Goal: Information Seeking & Learning: Learn about a topic

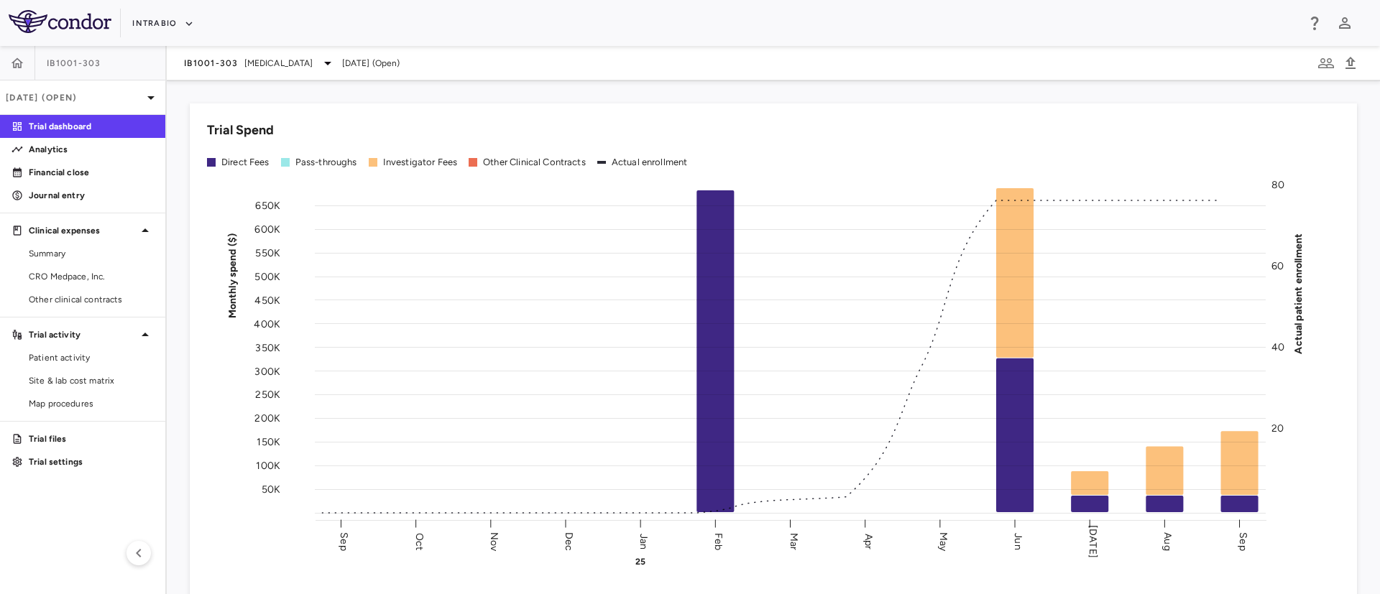
click at [195, 11] on div "IntraBio" at bounding box center [714, 23] width 1164 height 24
click at [181, 27] on button "IntraBio" at bounding box center [163, 23] width 62 height 23
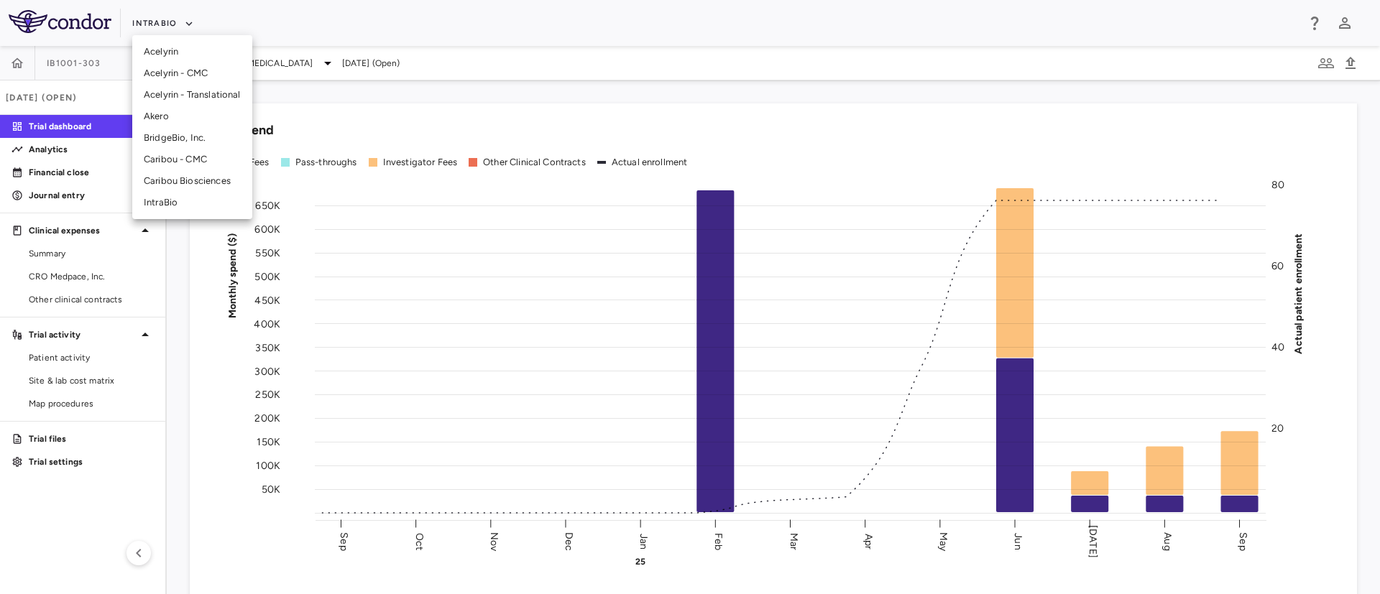
click at [196, 181] on li "Caribou Biosciences" at bounding box center [192, 181] width 120 height 22
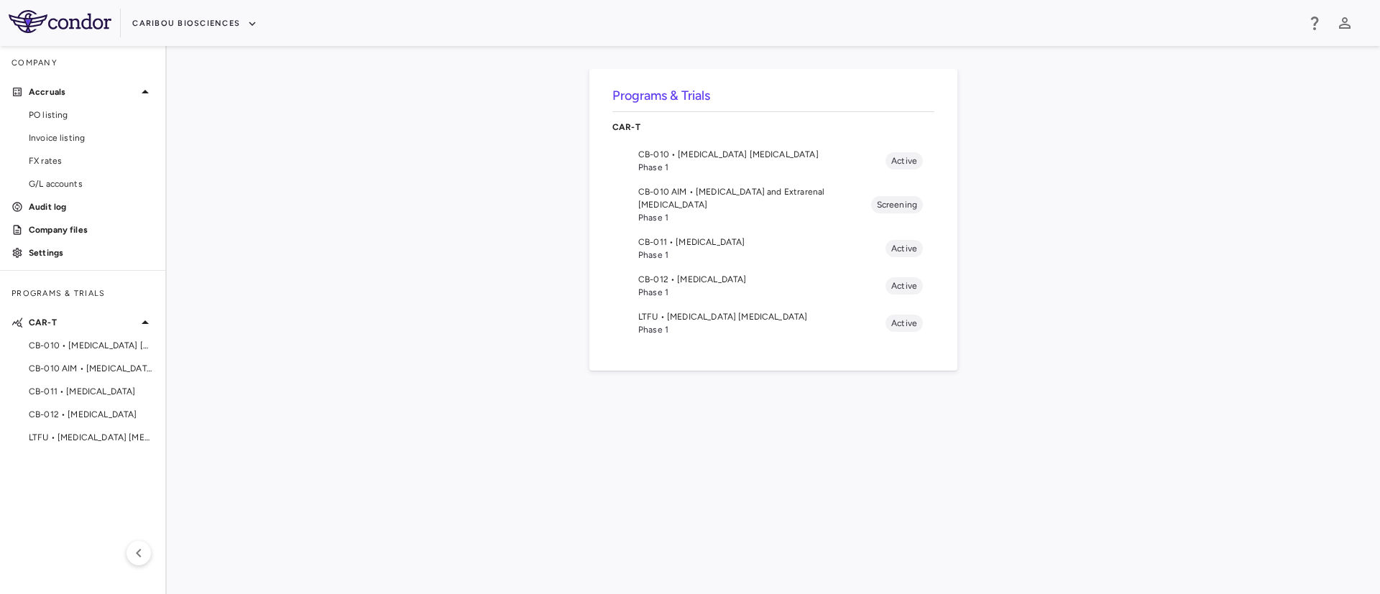
click at [668, 286] on span "Phase 1" at bounding box center [761, 292] width 247 height 13
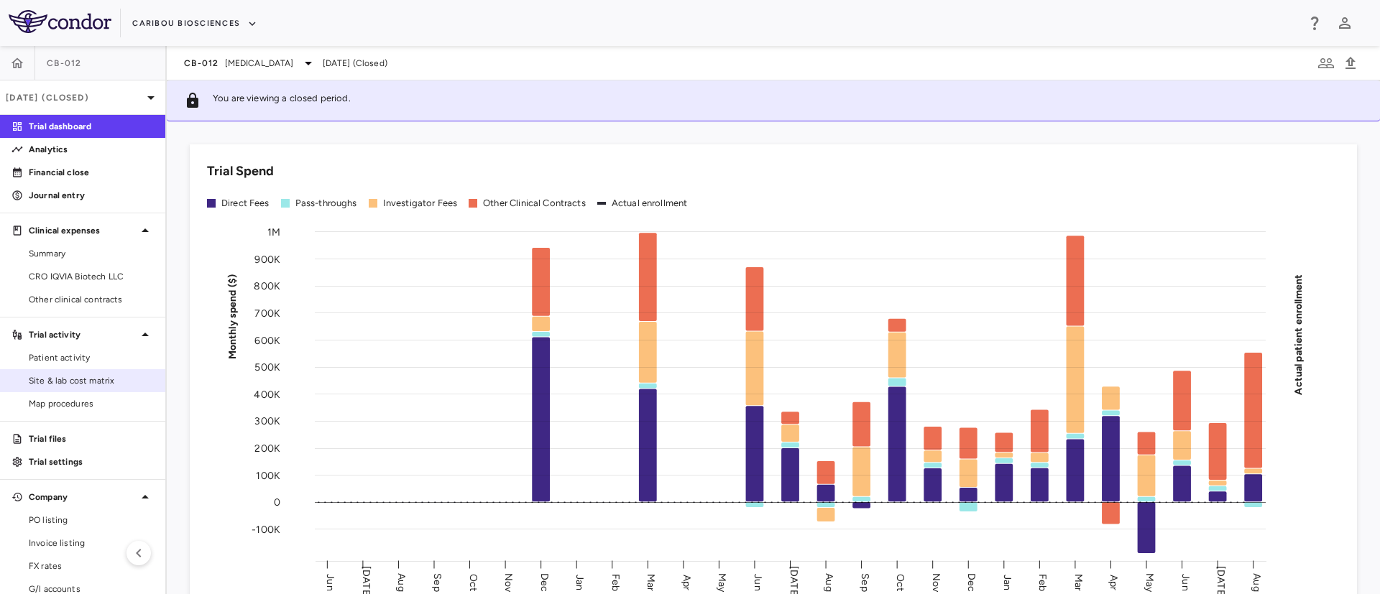
click at [108, 387] on link "Site & lab cost matrix" at bounding box center [82, 381] width 165 height 22
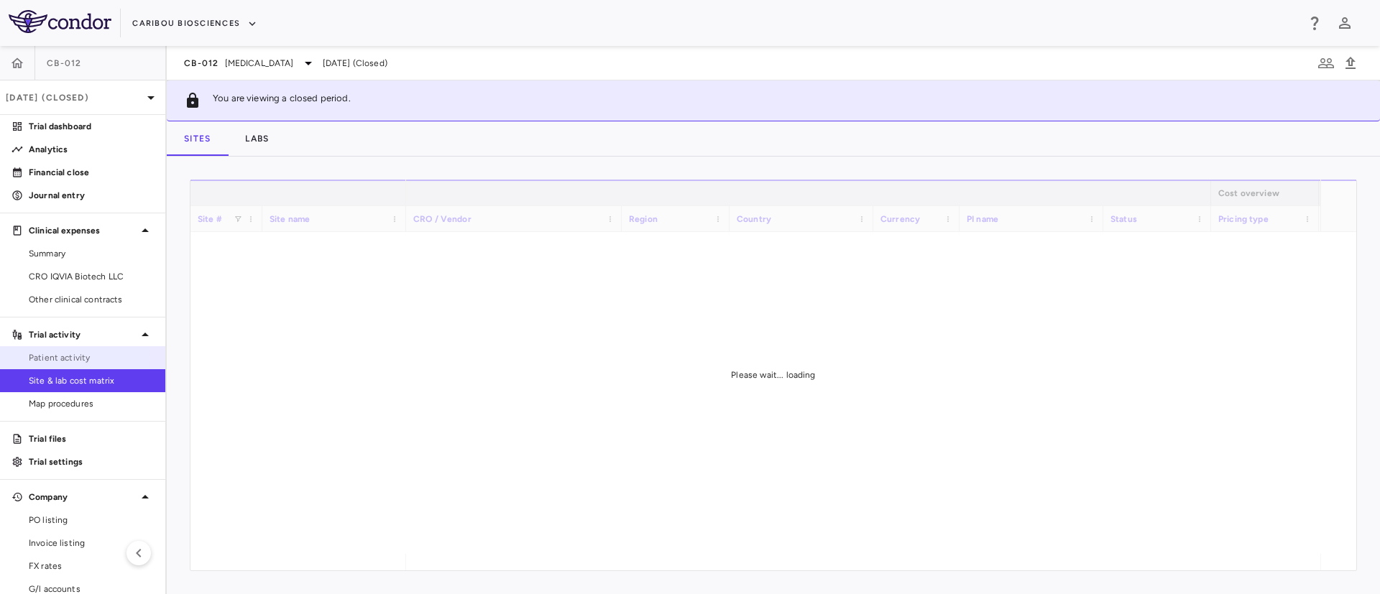
click at [47, 360] on span "Patient activity" at bounding box center [91, 357] width 125 height 13
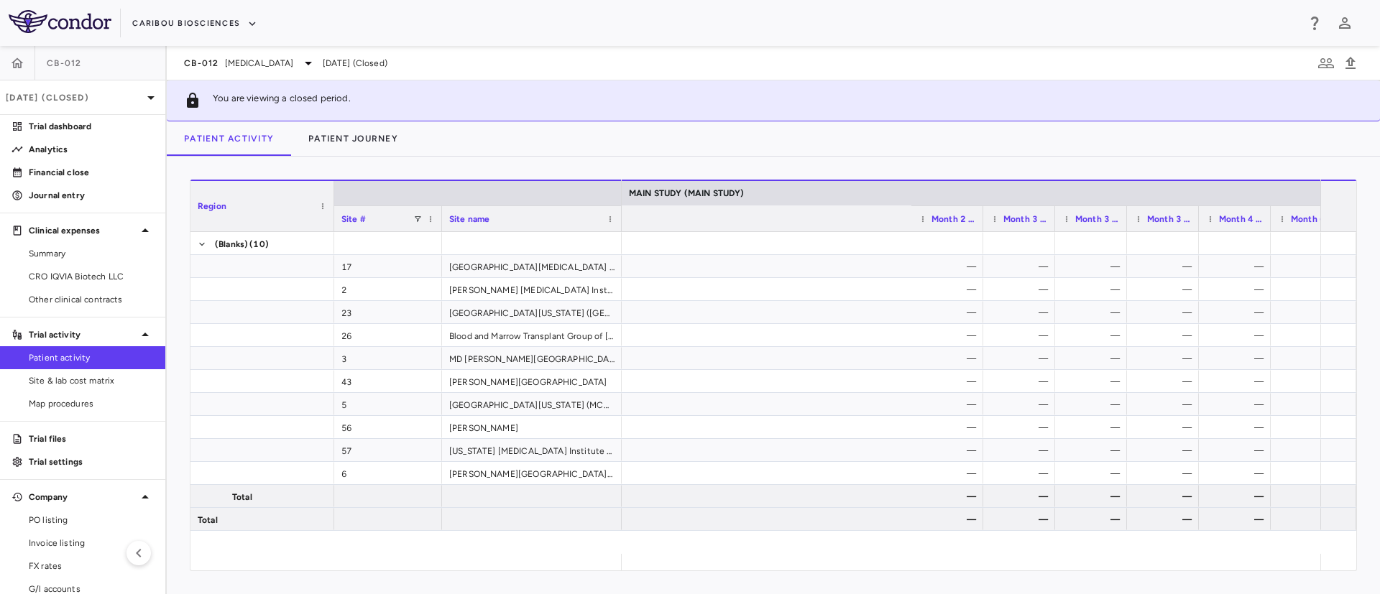
scroll to position [0, 2607]
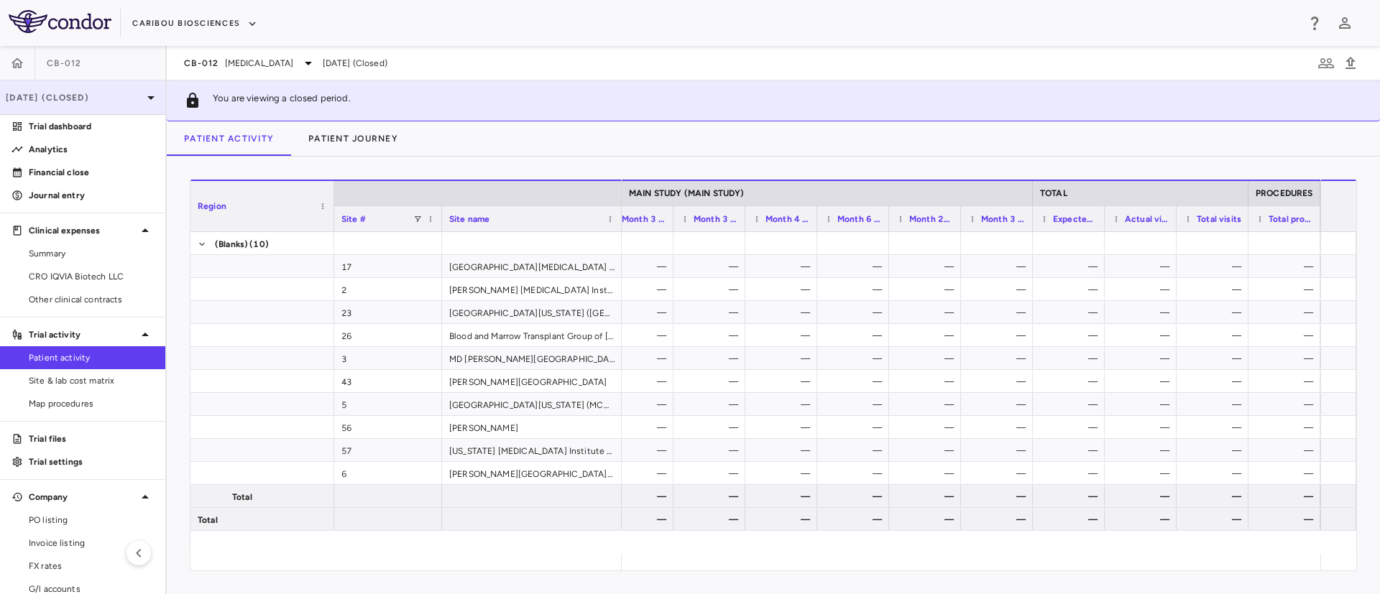
click at [103, 99] on p "[DATE] (Closed)" at bounding box center [74, 97] width 137 height 13
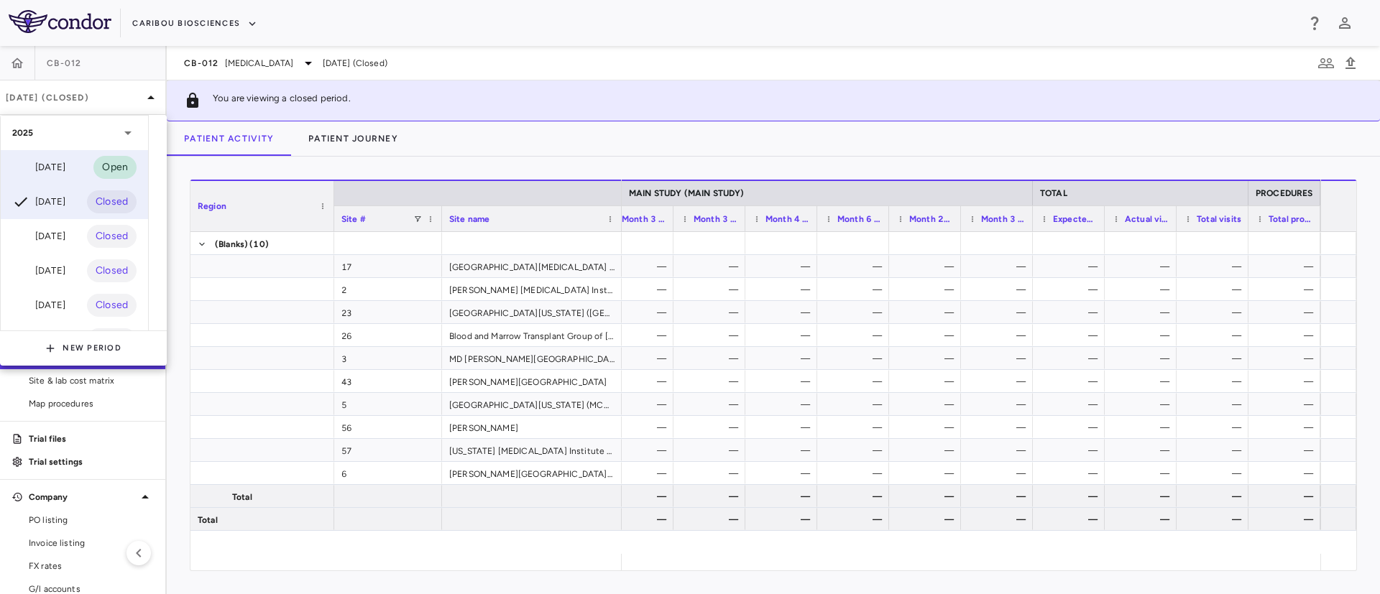
click at [63, 162] on div "[DATE]" at bounding box center [38, 167] width 53 height 17
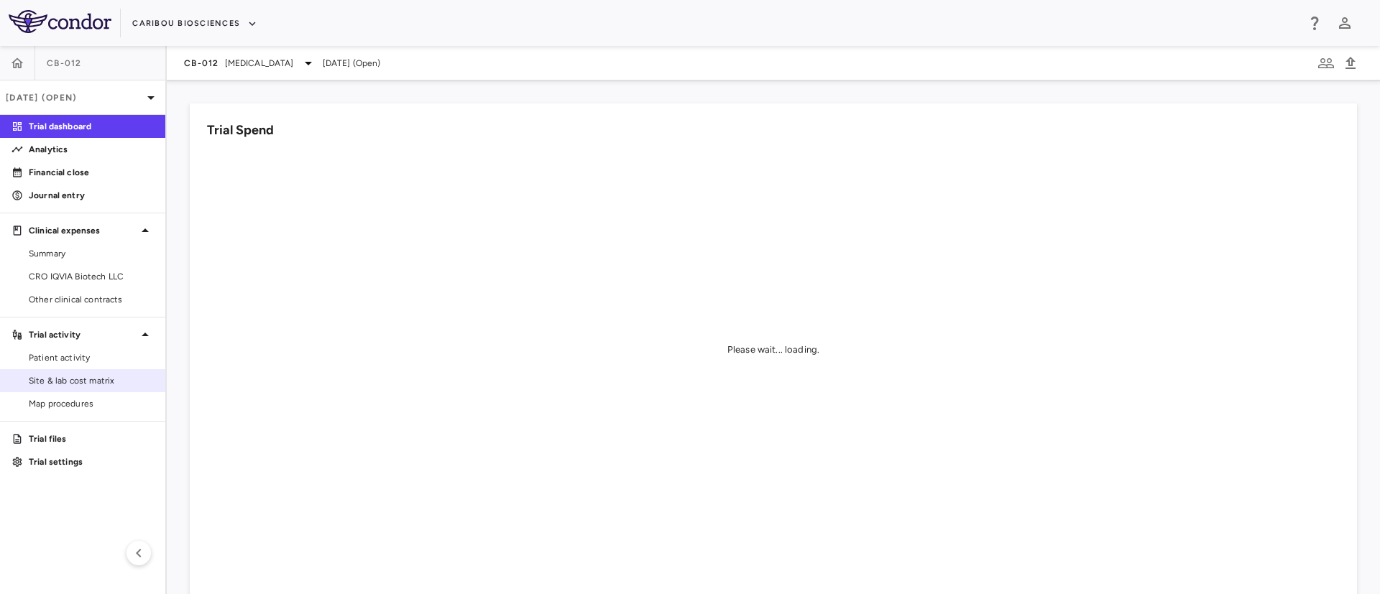
click at [75, 378] on span "Site & lab cost matrix" at bounding box center [91, 380] width 125 height 13
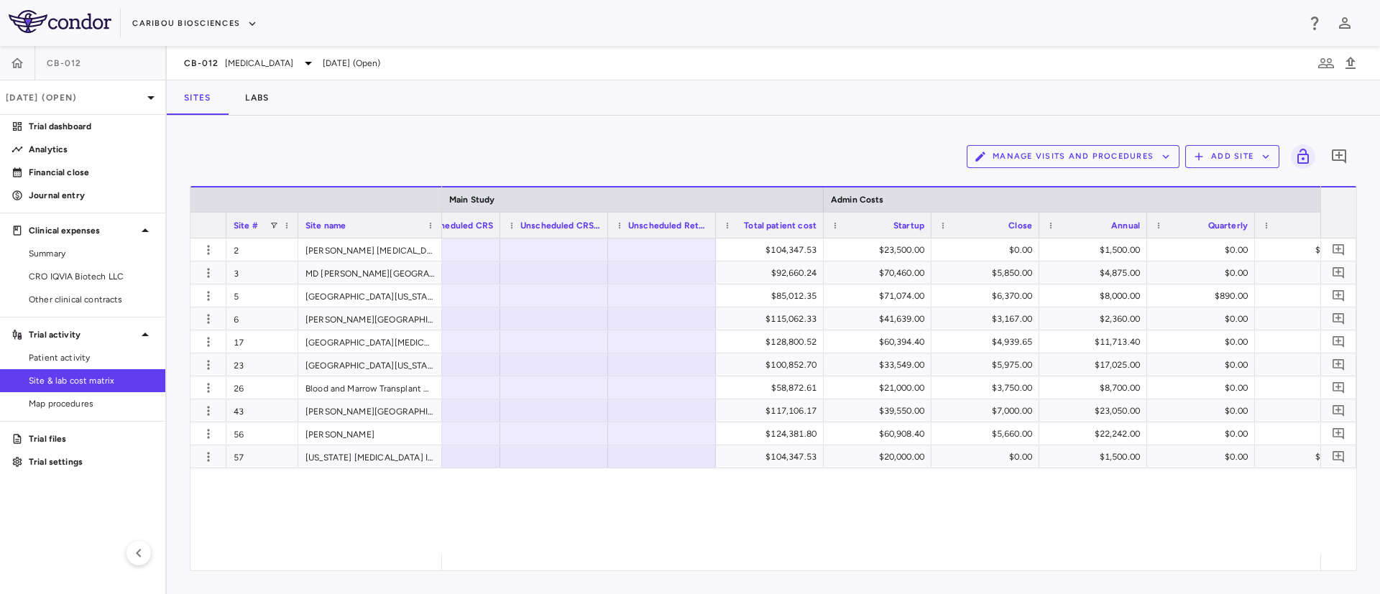
scroll to position [0, 6143]
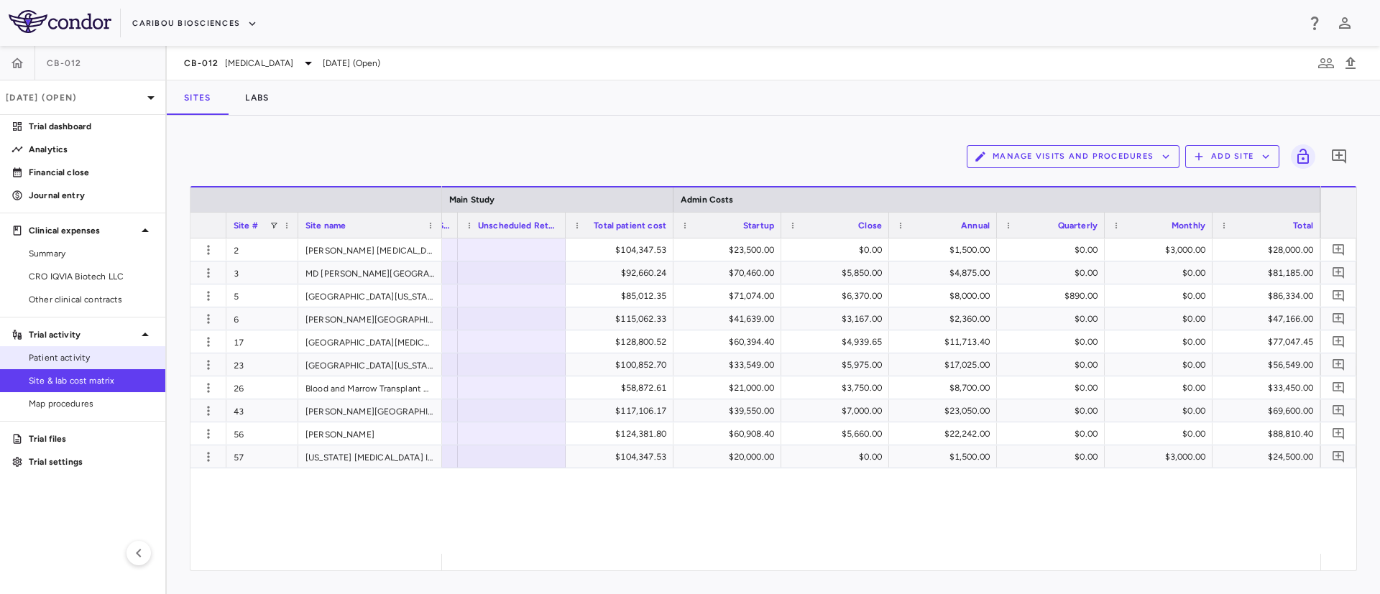
click at [59, 359] on span "Patient activity" at bounding box center [91, 357] width 125 height 13
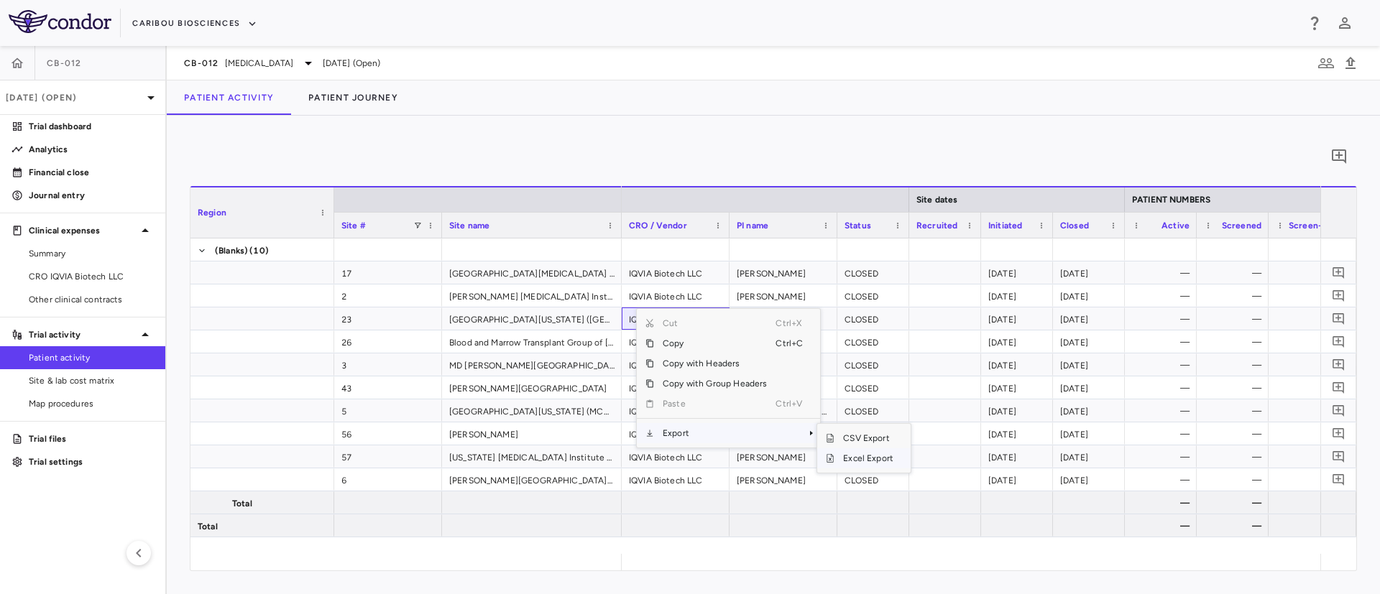
click at [829, 457] on span "SubMenu" at bounding box center [830, 458] width 9 height 9
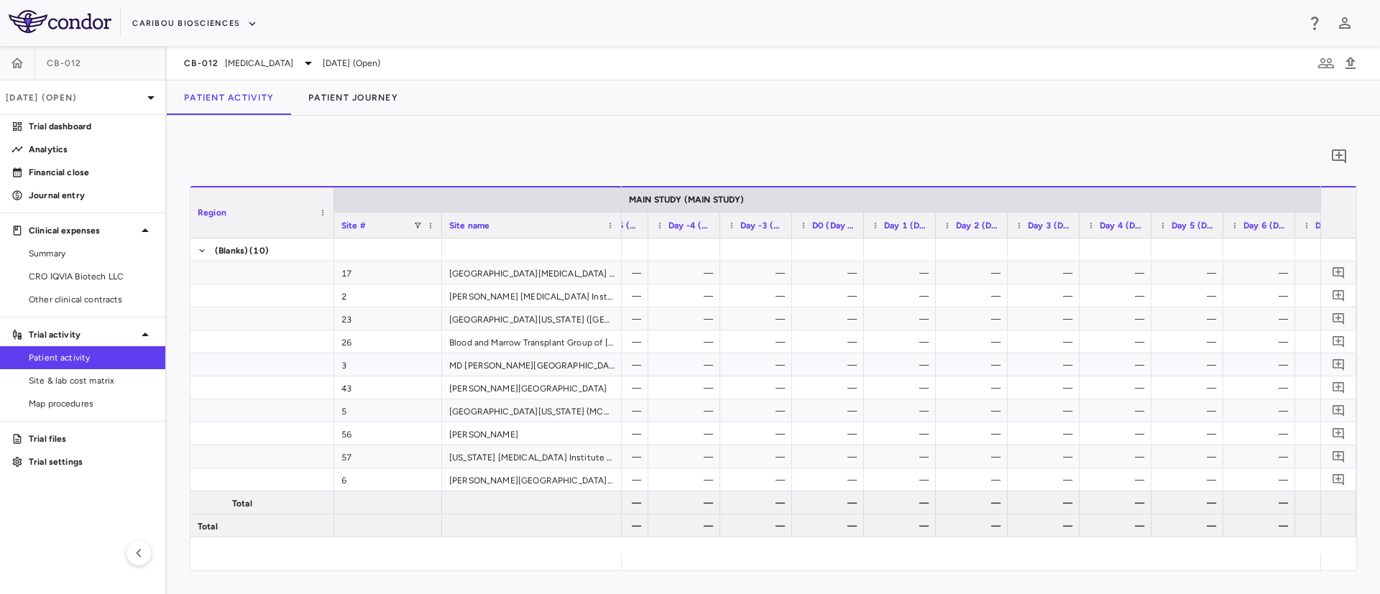
scroll to position [0, 1138]
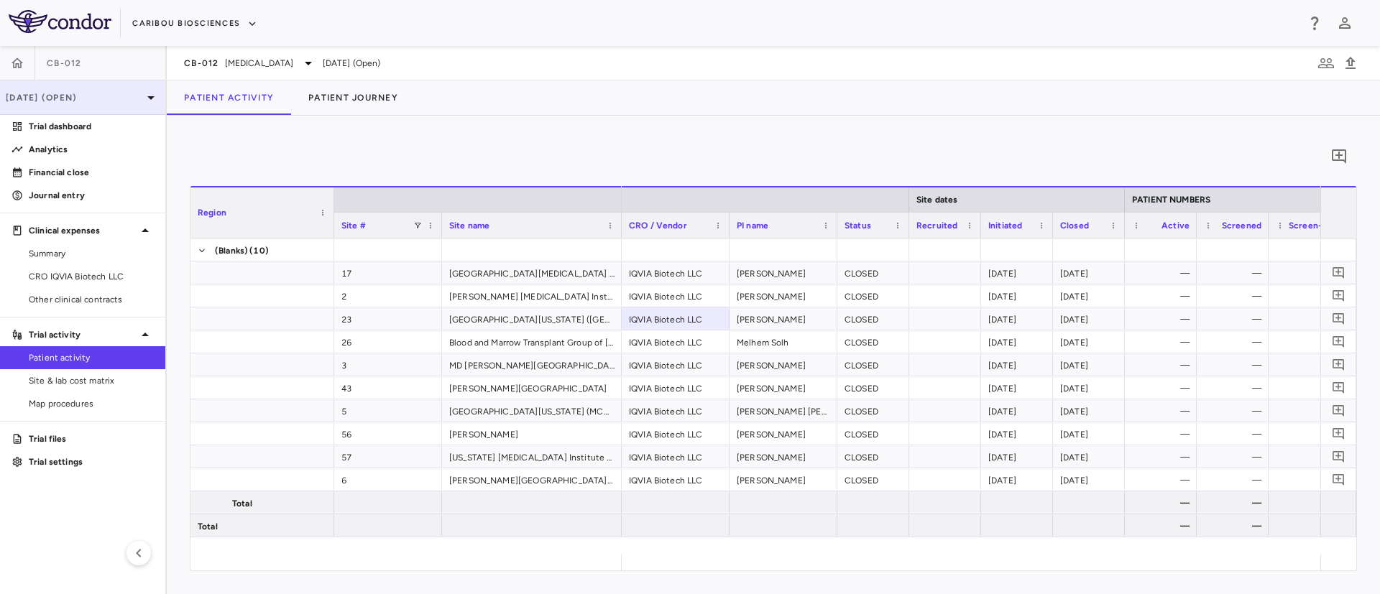
click at [136, 106] on div "[DATE] (Open)" at bounding box center [82, 97] width 165 height 34
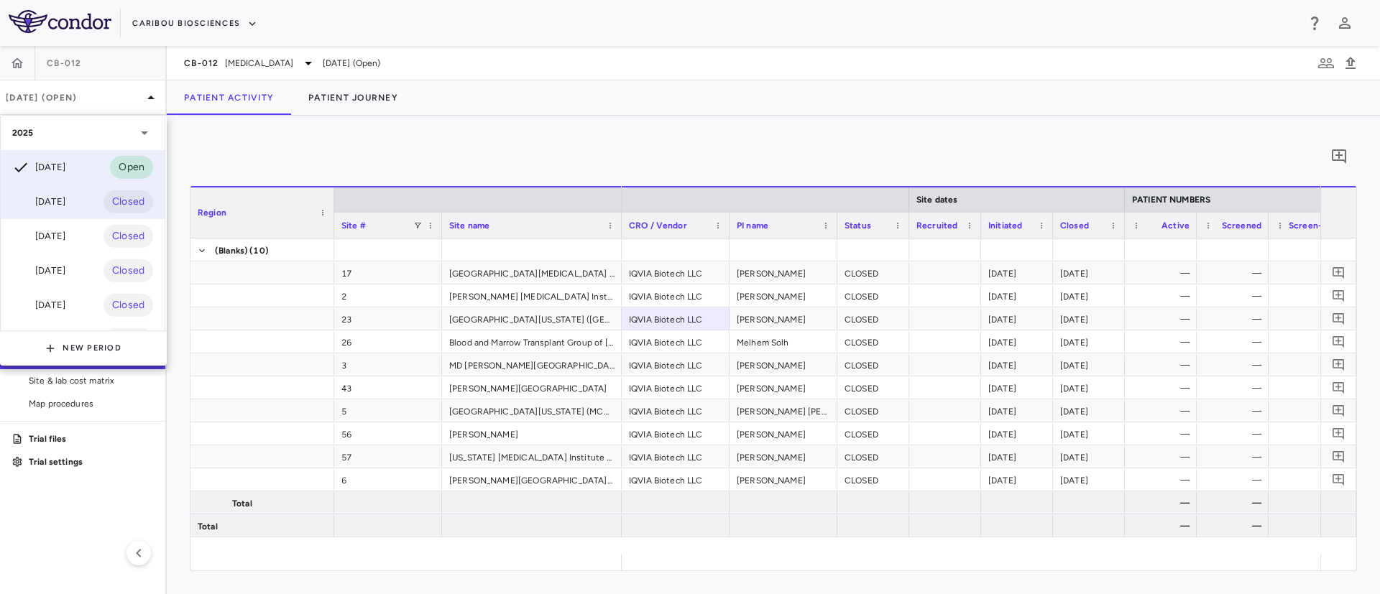
click at [65, 201] on div "[DATE]" at bounding box center [38, 201] width 53 height 17
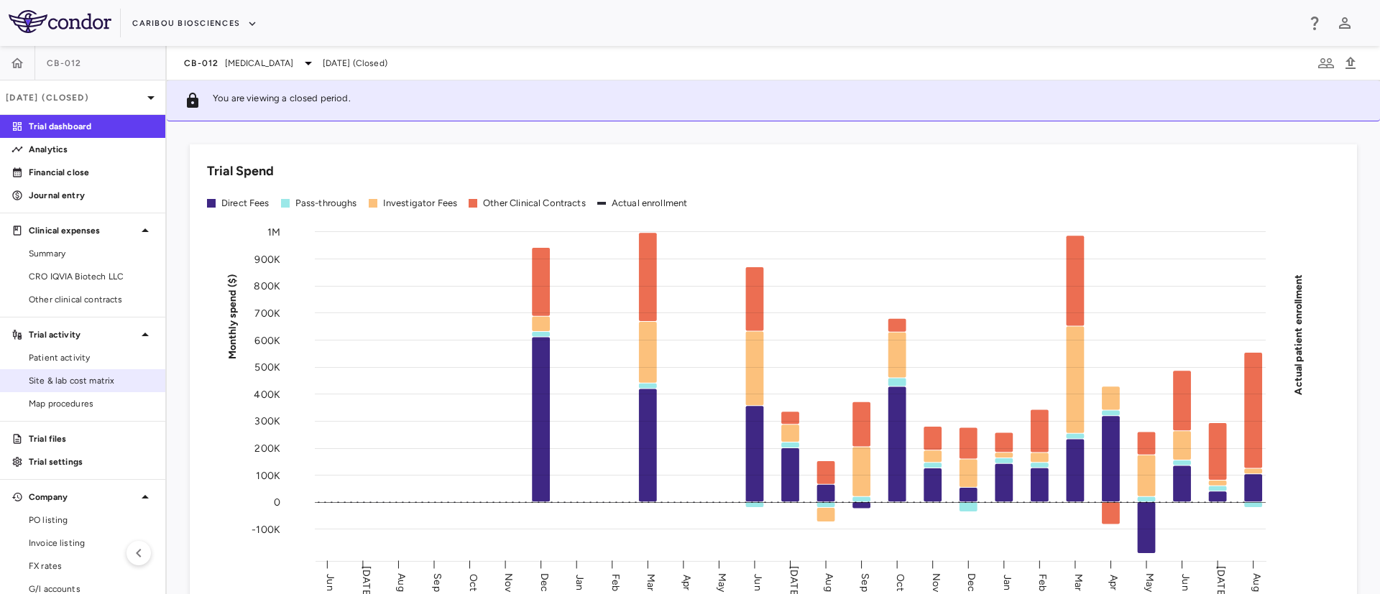
click at [54, 377] on span "Site & lab cost matrix" at bounding box center [91, 380] width 125 height 13
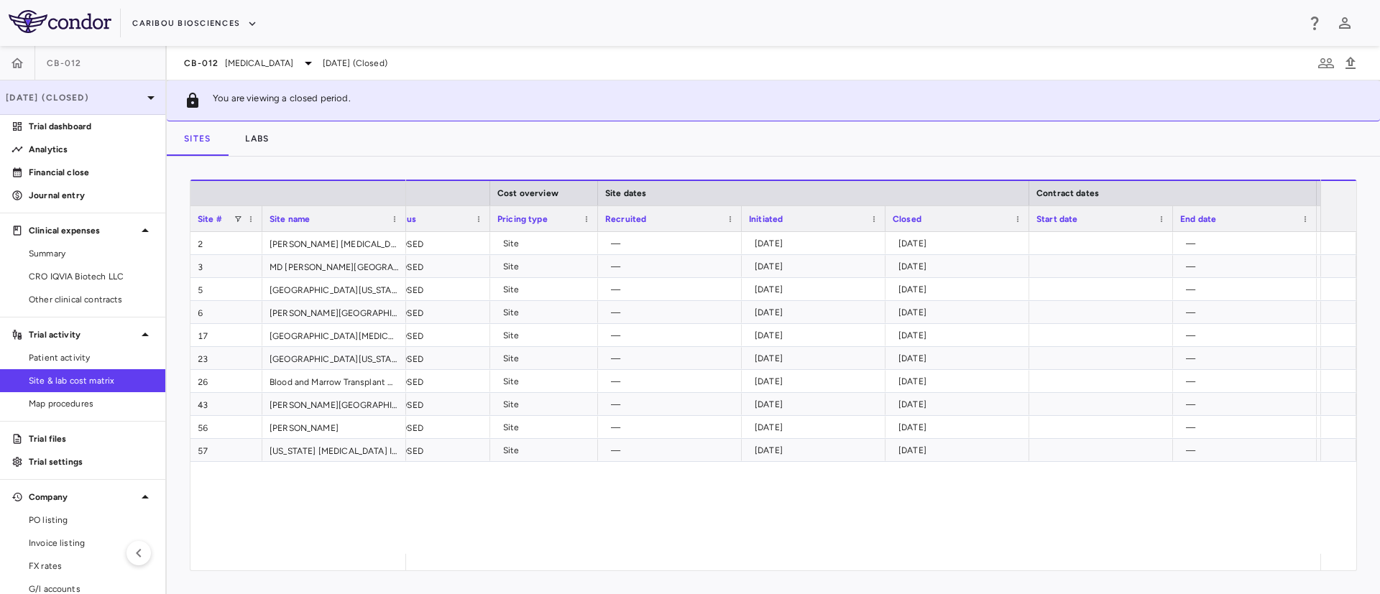
click at [103, 94] on p "[DATE] (Closed)" at bounding box center [74, 97] width 137 height 13
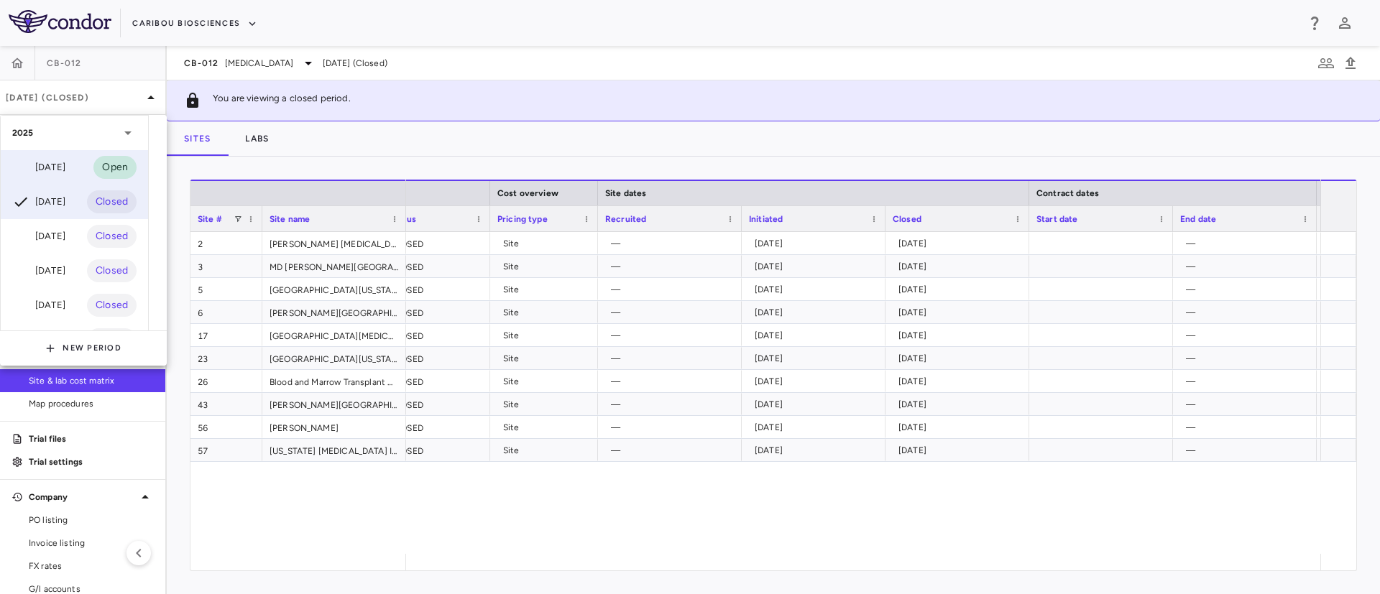
click at [65, 173] on div "[DATE]" at bounding box center [38, 167] width 53 height 17
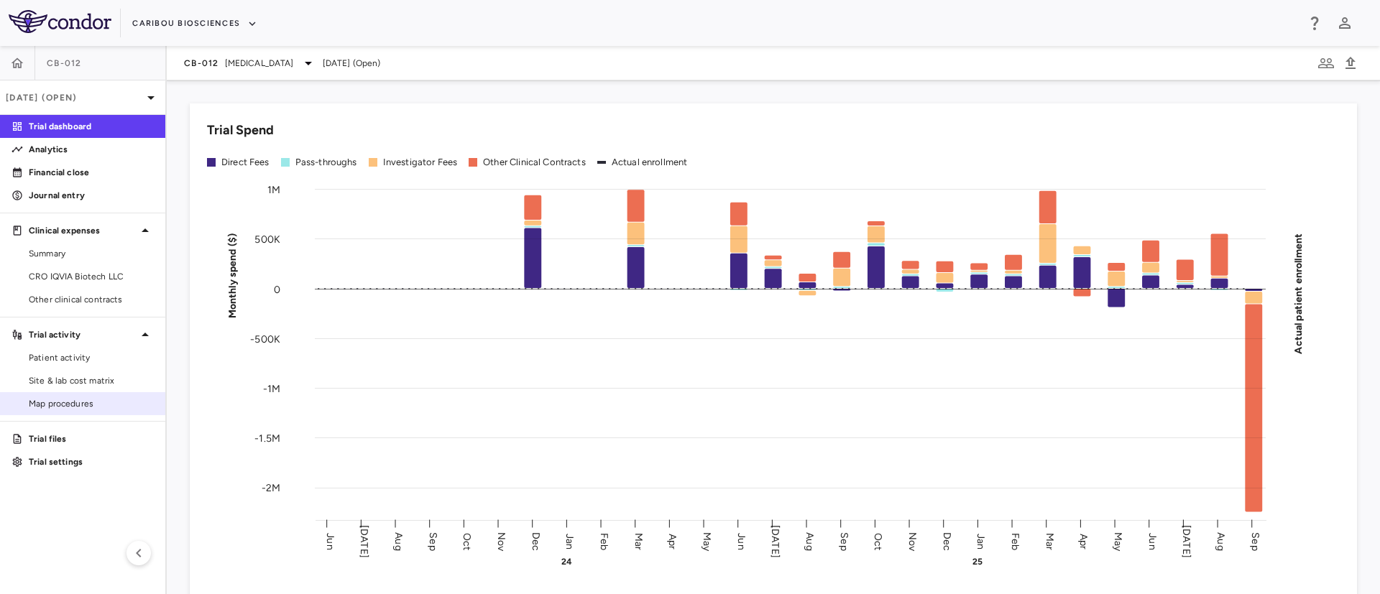
click at [56, 393] on link "Map procedures" at bounding box center [82, 404] width 165 height 22
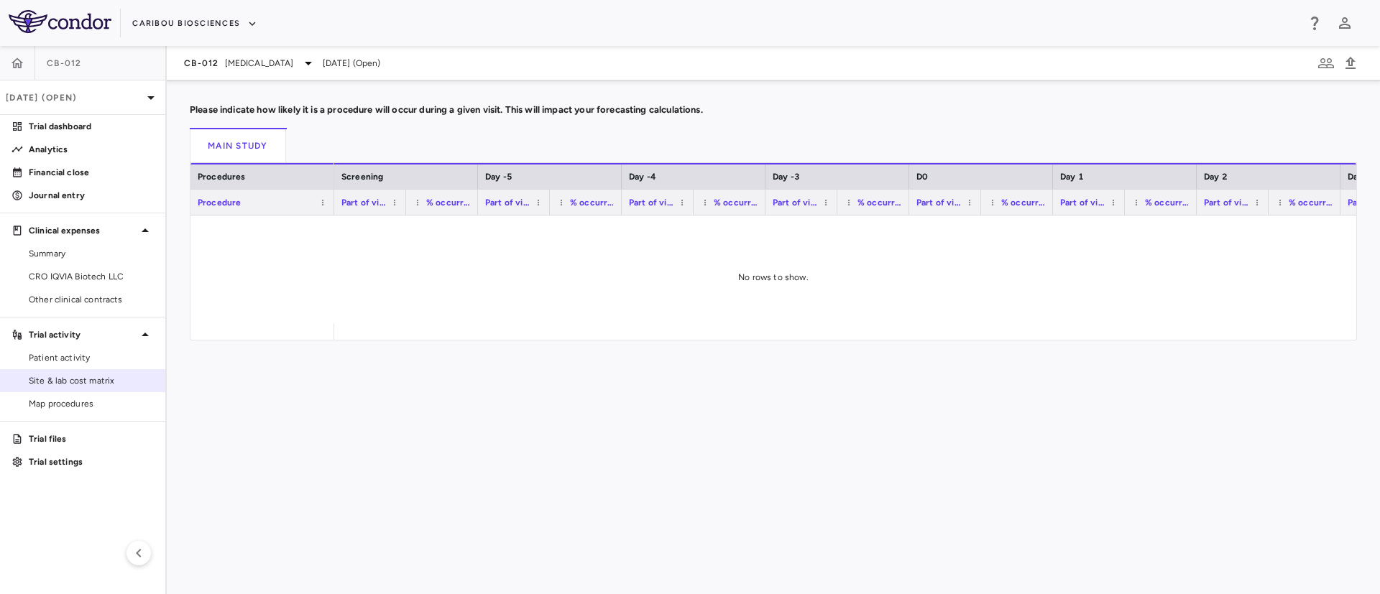
click at [57, 374] on span "Site & lab cost matrix" at bounding box center [91, 380] width 125 height 13
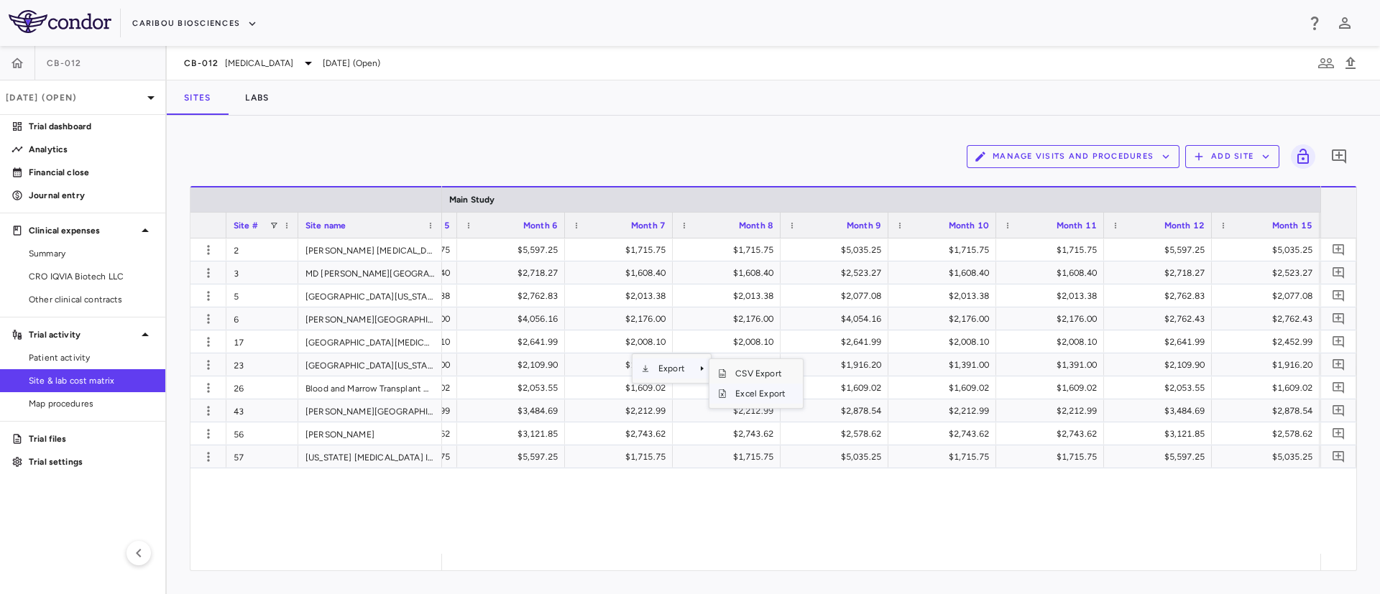
click at [742, 398] on span "Excel Export" at bounding box center [761, 394] width 68 height 20
click at [52, 363] on span "Patient activity" at bounding box center [91, 357] width 125 height 13
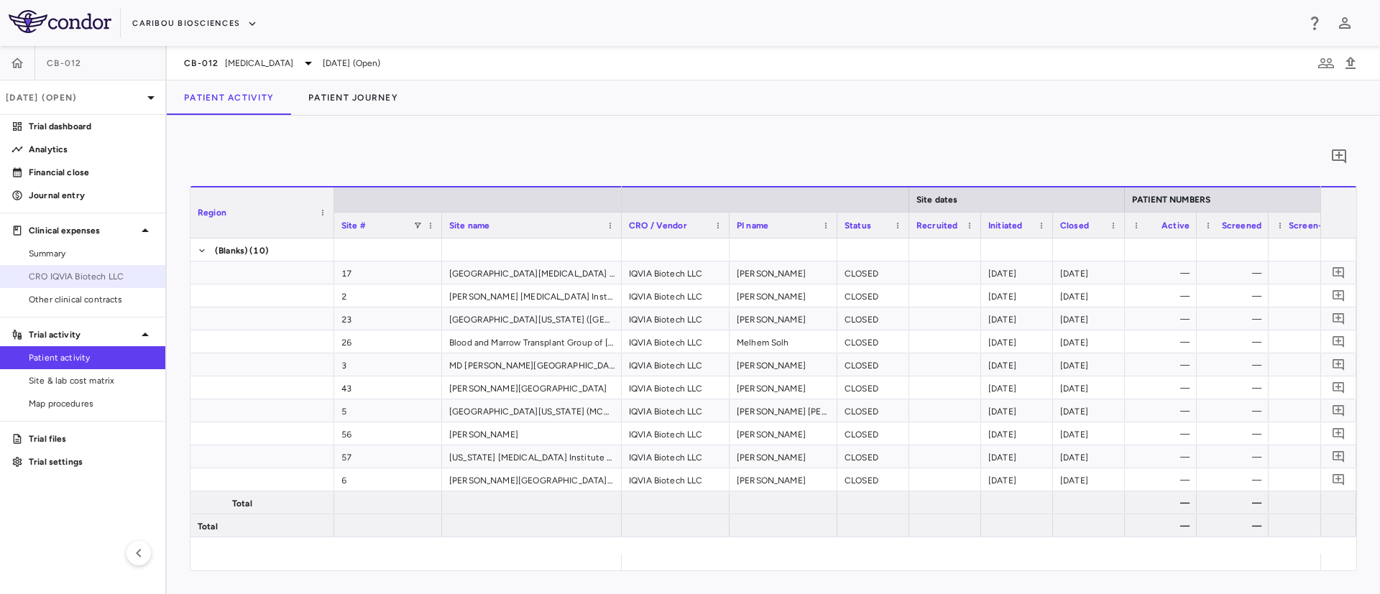
click at [78, 276] on span "CRO IQVIA Biotech LLC" at bounding box center [91, 276] width 125 height 13
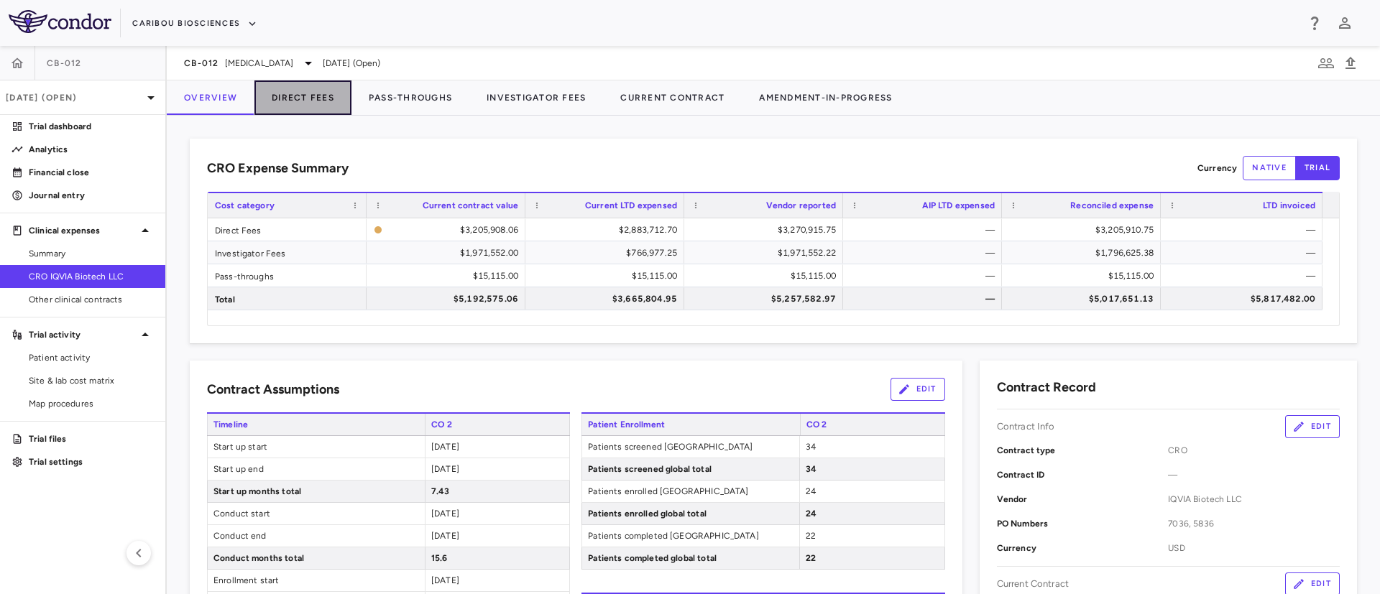
click at [306, 94] on button "Direct Fees" at bounding box center [302, 97] width 97 height 34
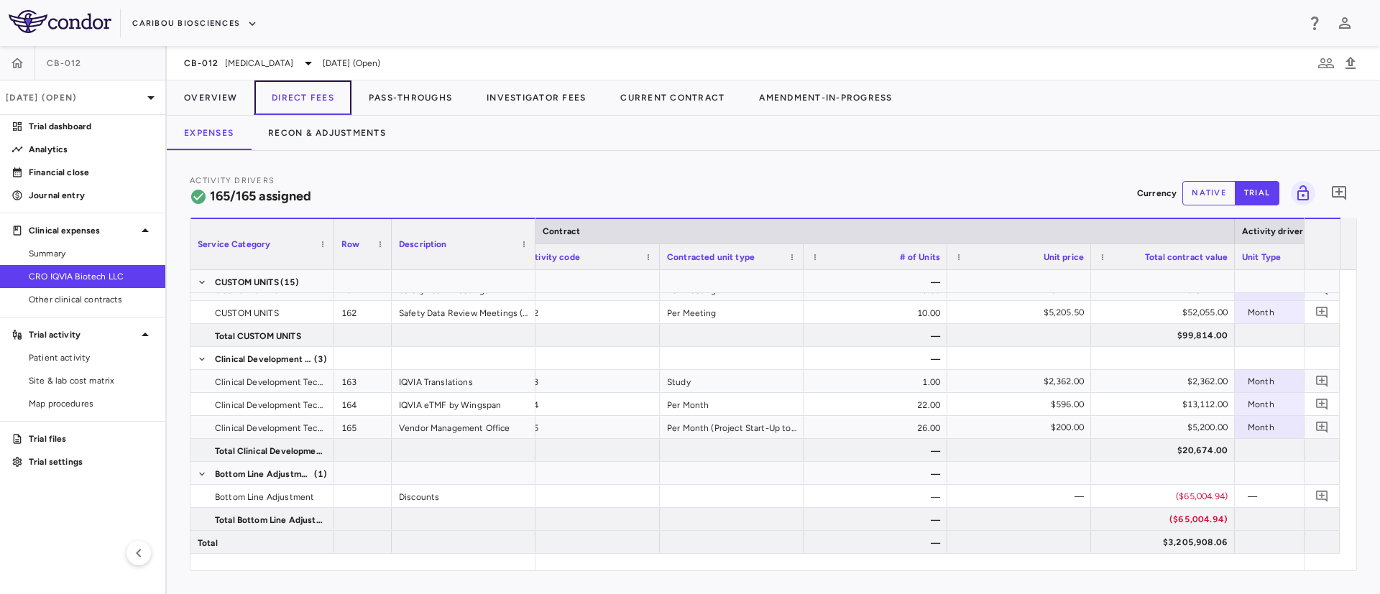
scroll to position [0, 177]
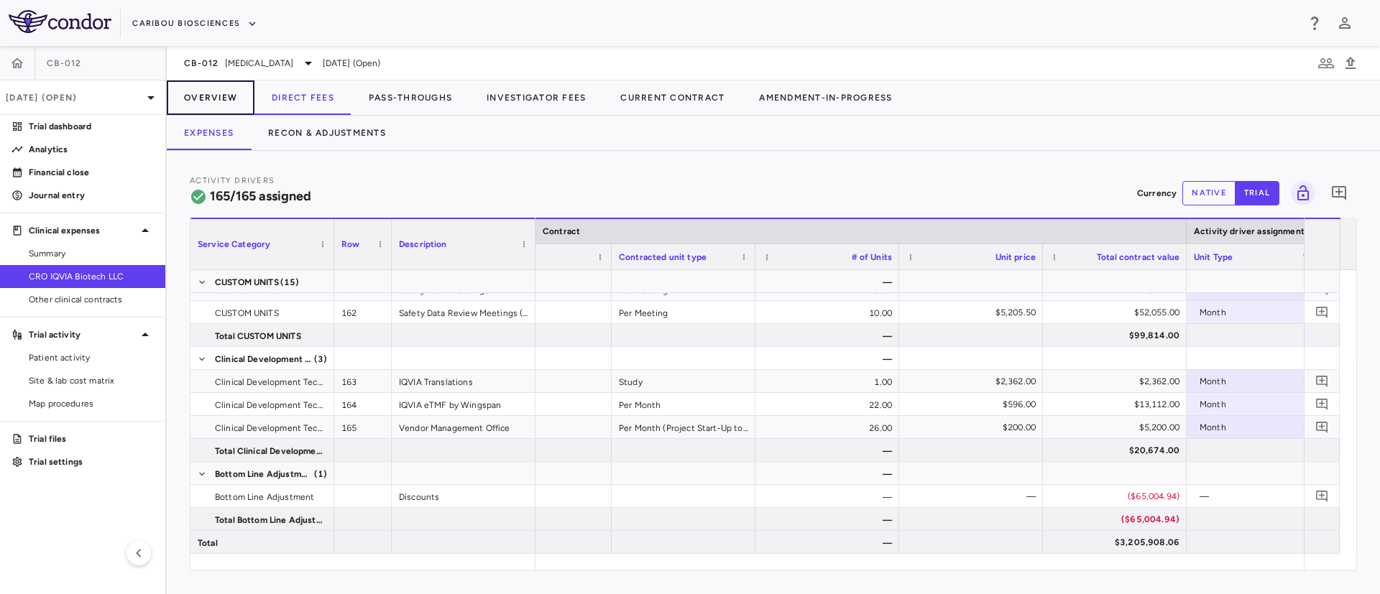
click at [211, 90] on button "Overview" at bounding box center [211, 97] width 88 height 34
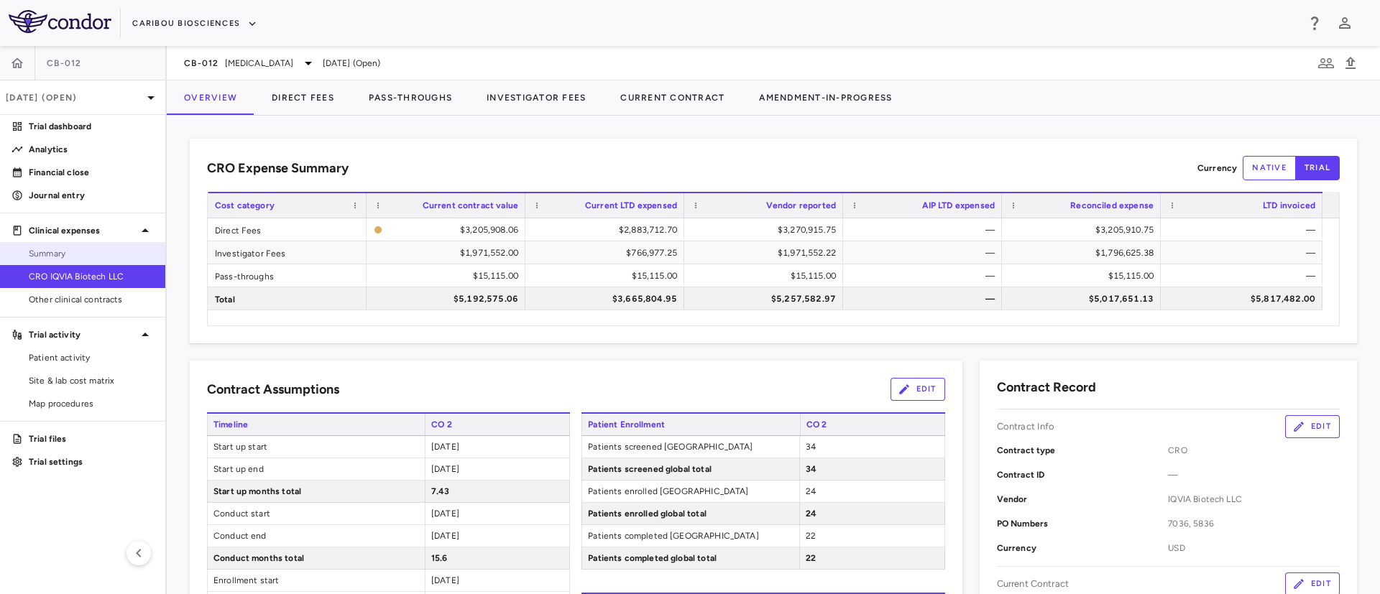
click at [72, 257] on span "Summary" at bounding box center [91, 253] width 125 height 13
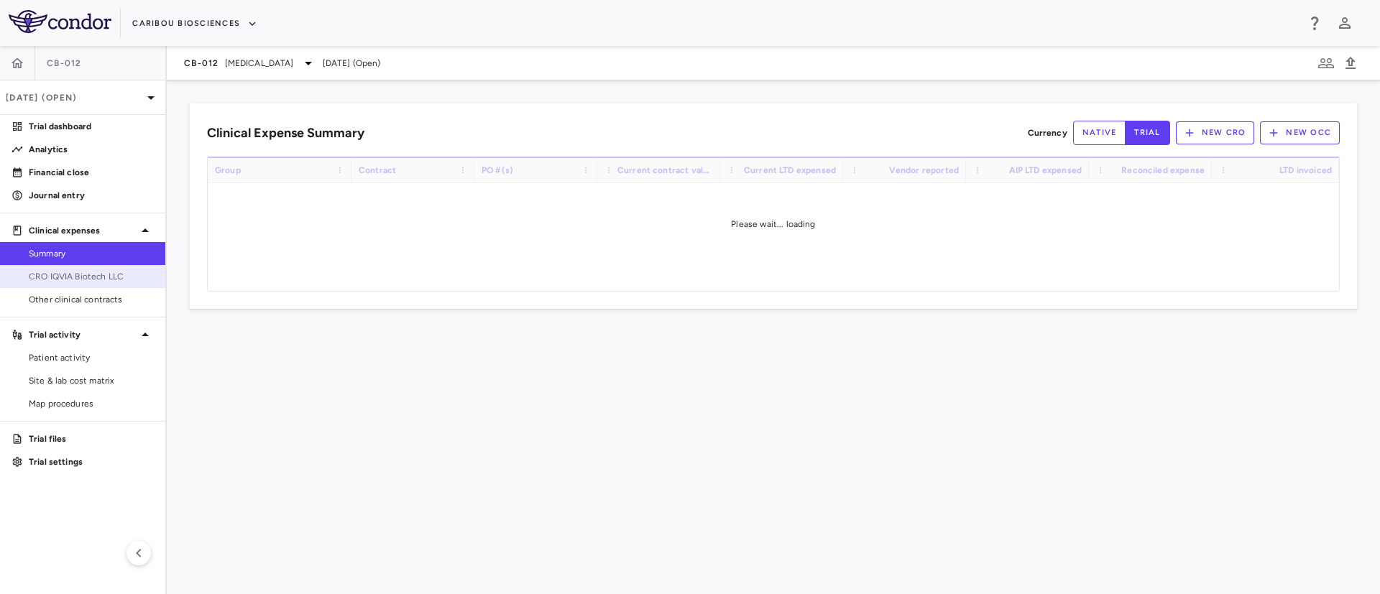
click at [60, 285] on link "CRO IQVIA Biotech LLC" at bounding box center [82, 277] width 165 height 22
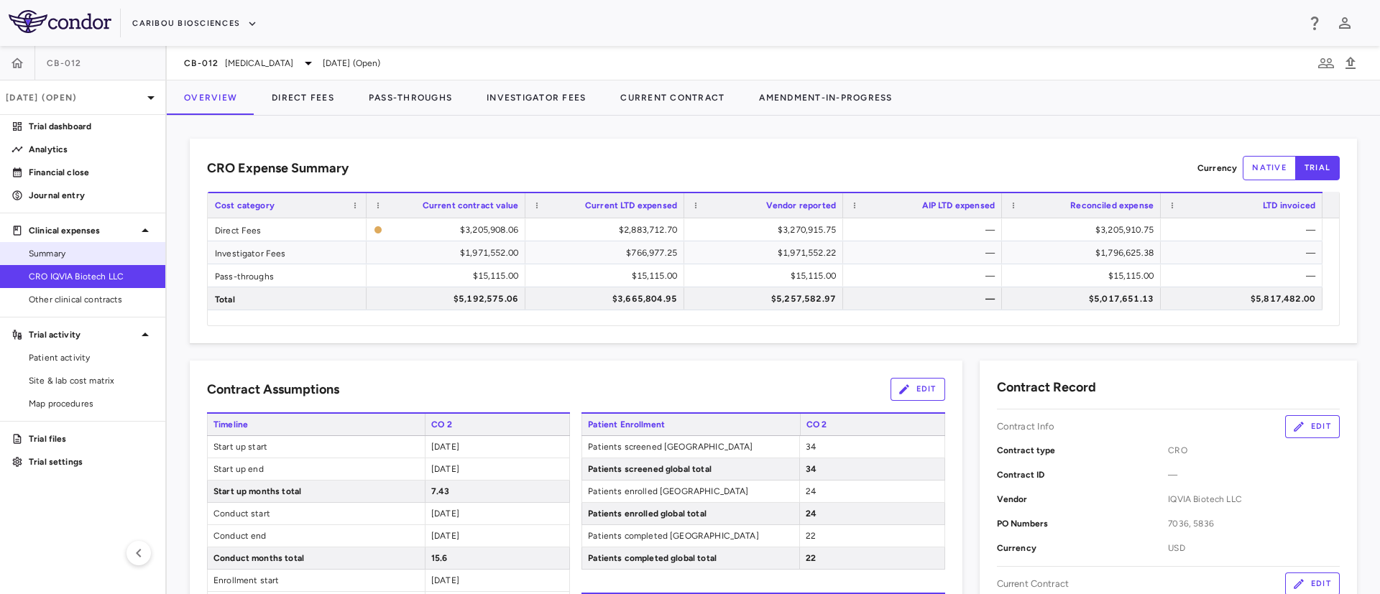
click at [67, 253] on span "Summary" at bounding box center [91, 253] width 125 height 13
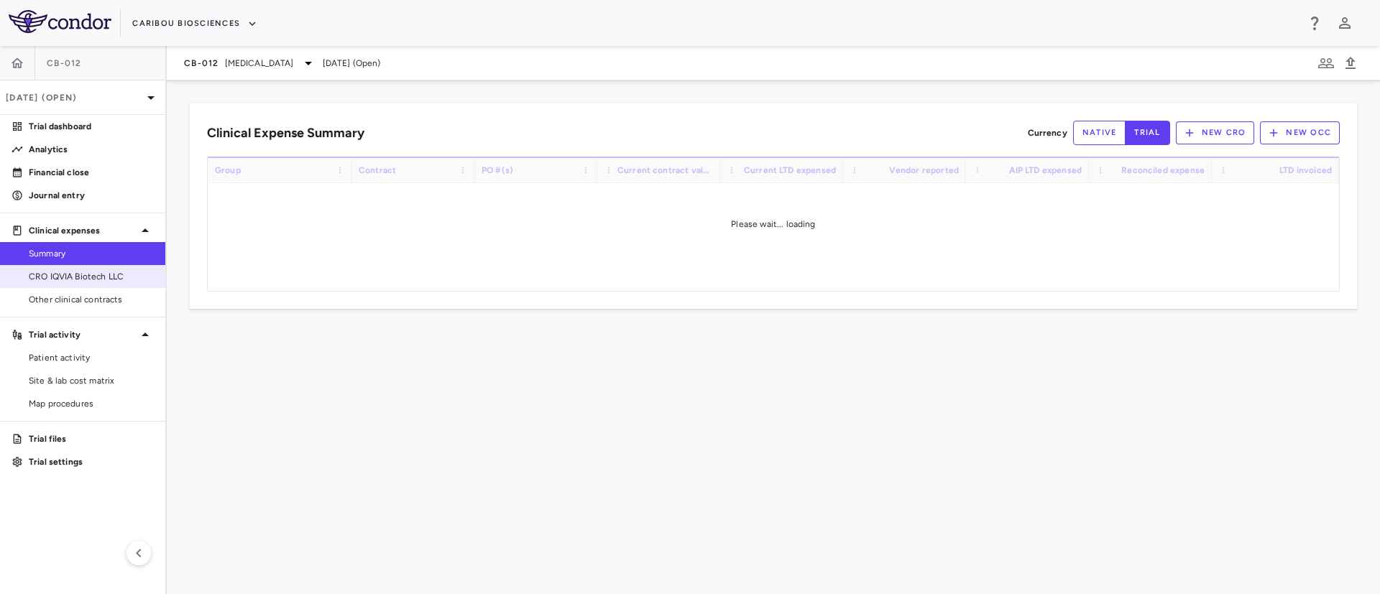
click at [63, 274] on span "CRO IQVIA Biotech LLC" at bounding box center [91, 276] width 125 height 13
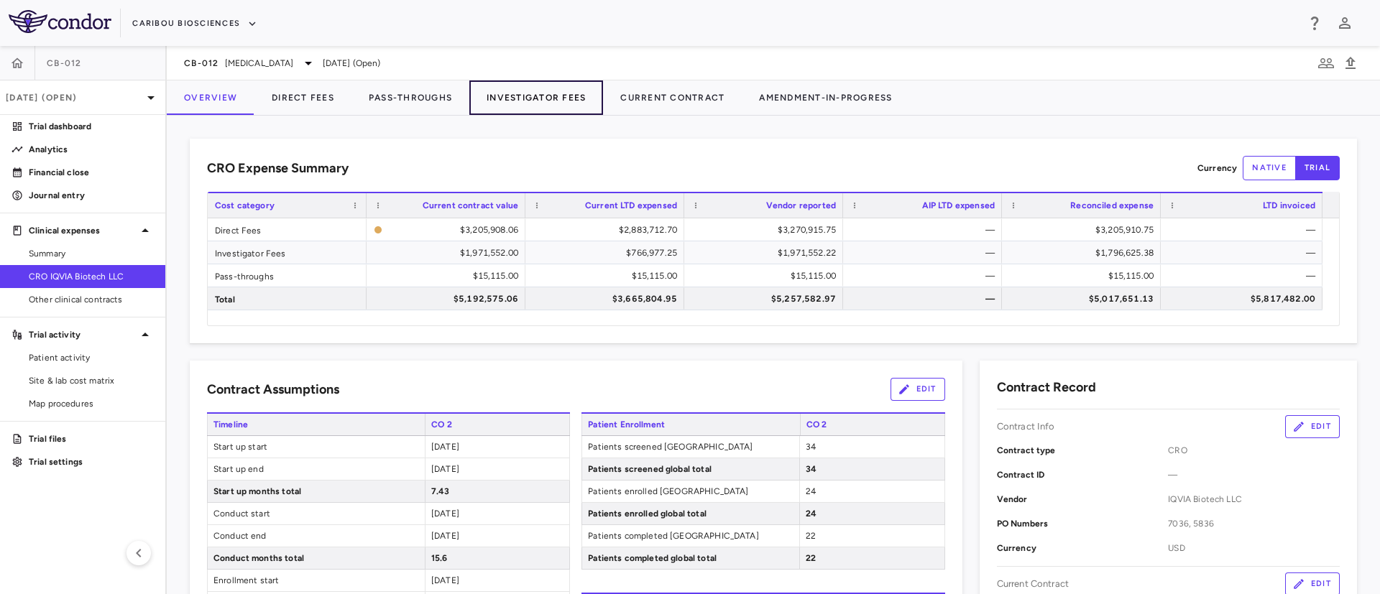
click at [531, 97] on button "Investigator Fees" at bounding box center [536, 97] width 134 height 34
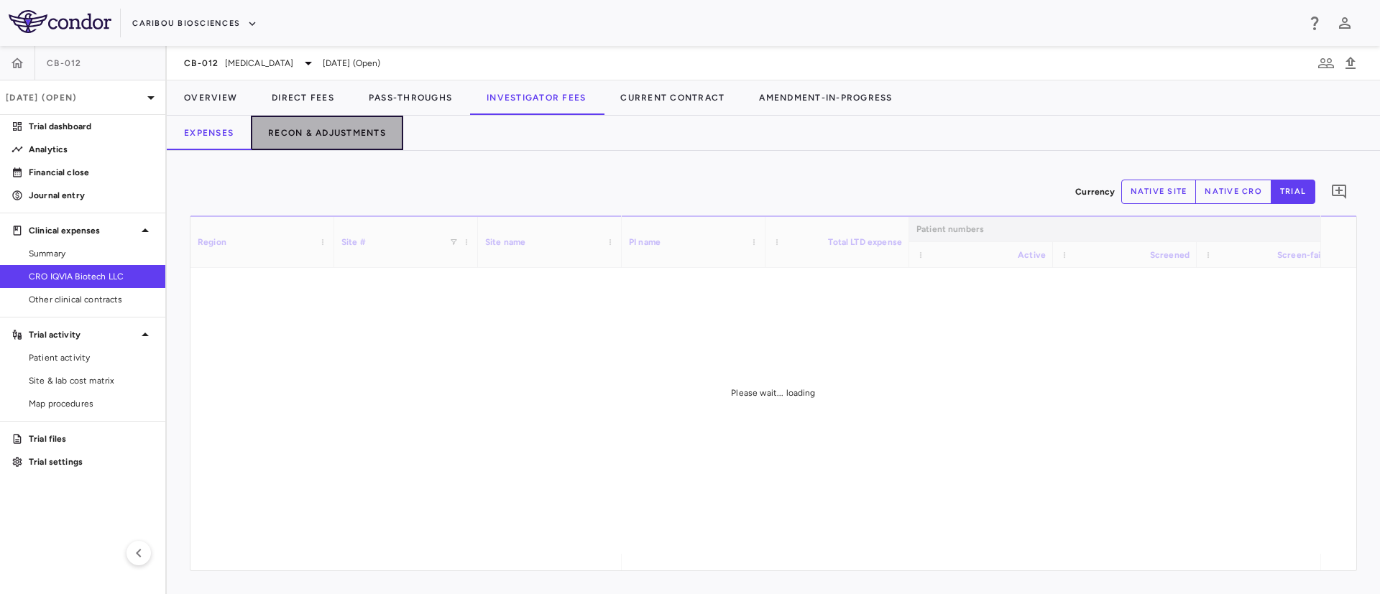
click at [314, 129] on button "Recon & Adjustments" at bounding box center [327, 133] width 152 height 34
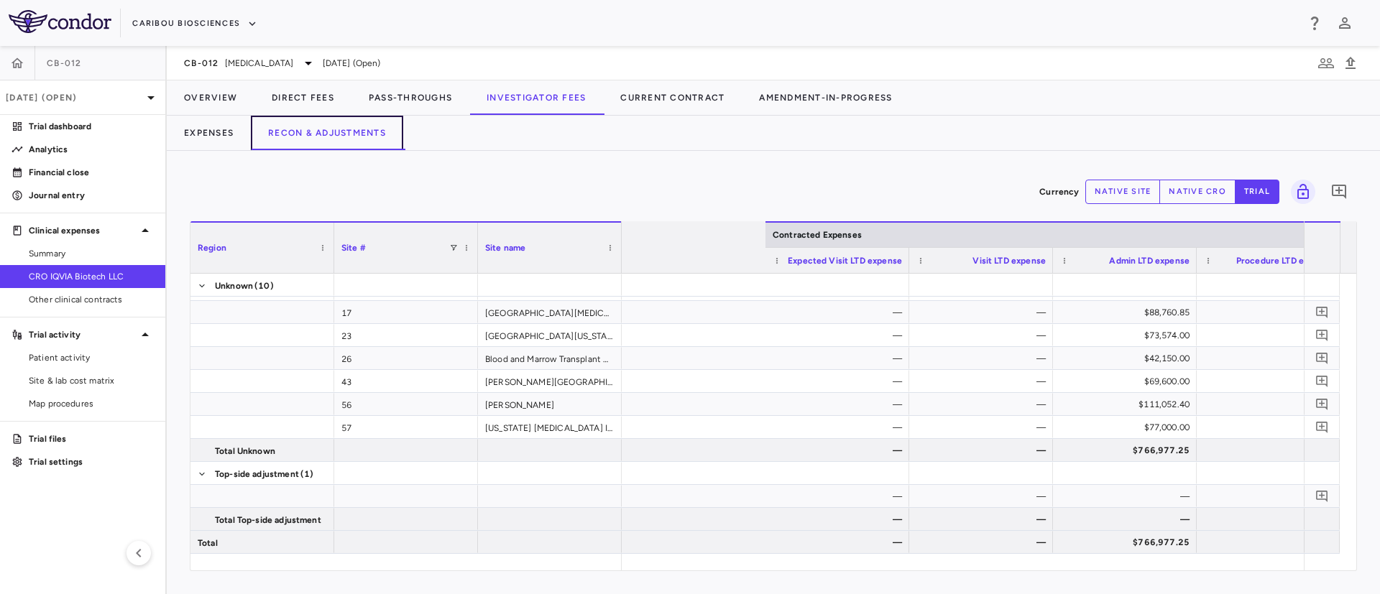
scroll to position [0, 899]
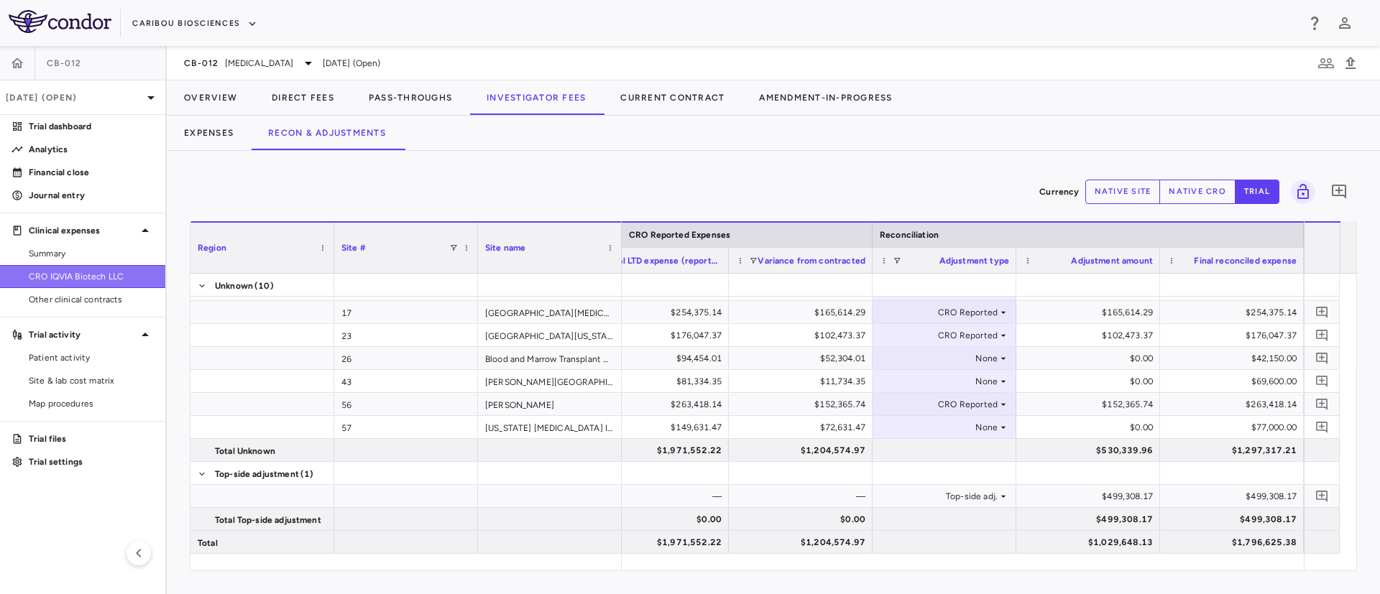
click at [56, 283] on link "CRO IQVIA Biotech LLC" at bounding box center [82, 277] width 165 height 22
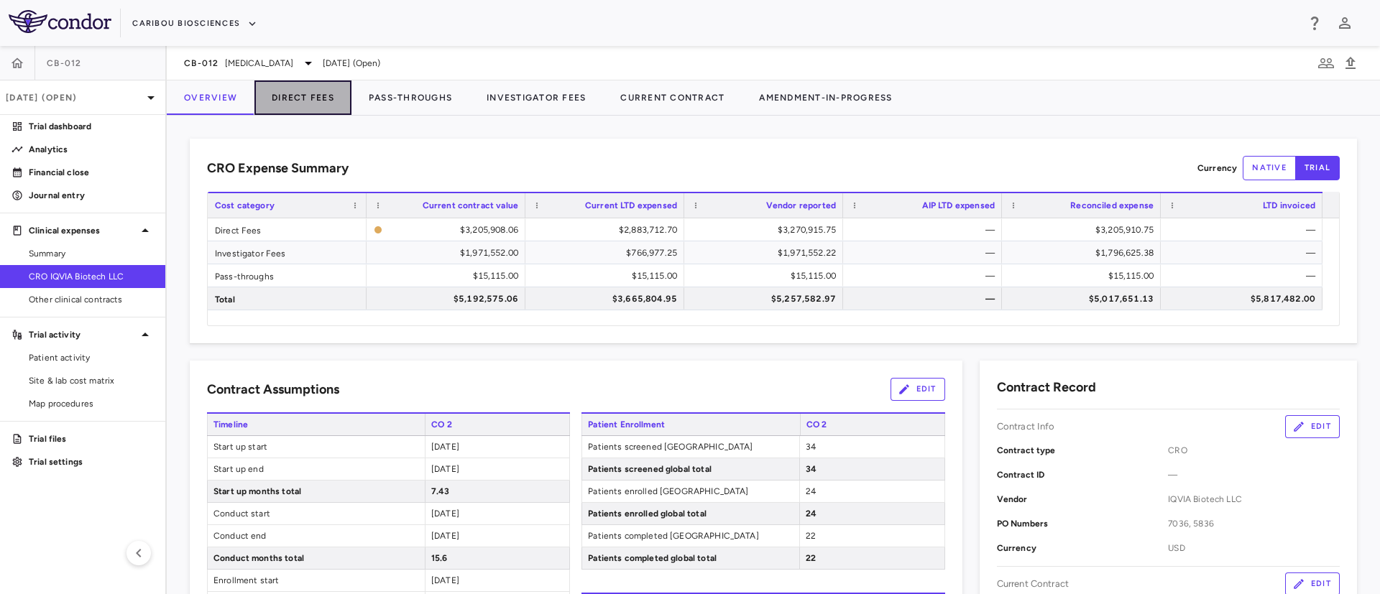
click at [319, 101] on button "Direct Fees" at bounding box center [302, 97] width 97 height 34
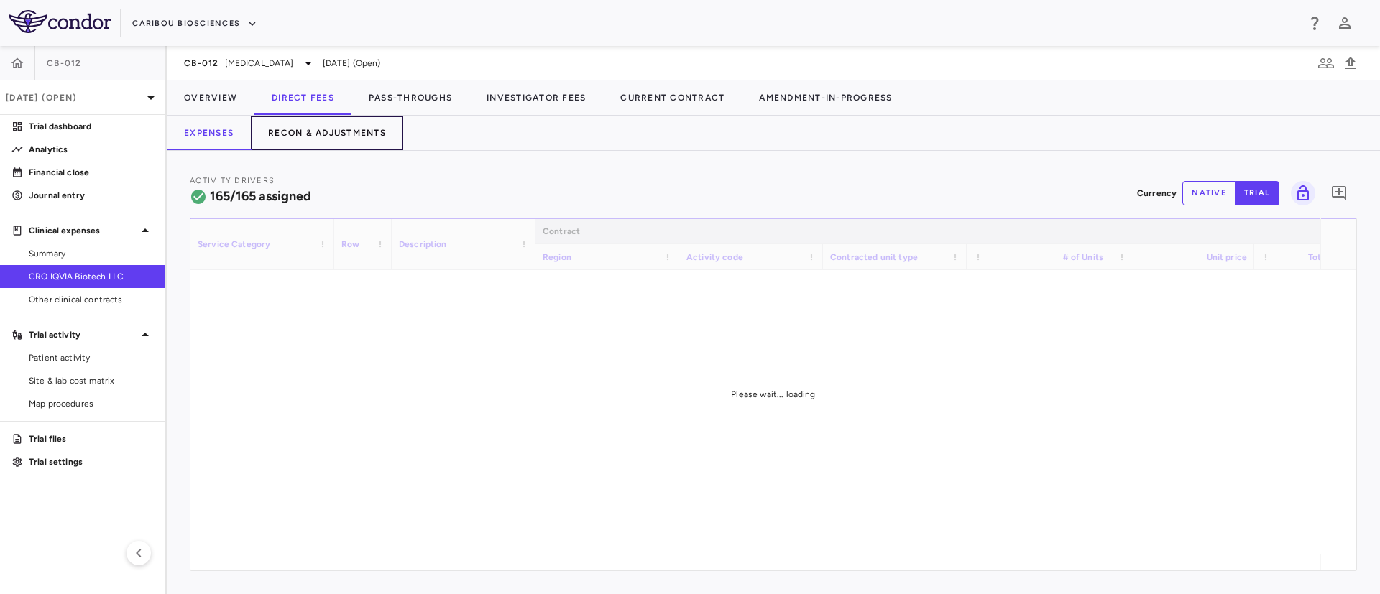
click at [354, 130] on button "Recon & Adjustments" at bounding box center [327, 133] width 152 height 34
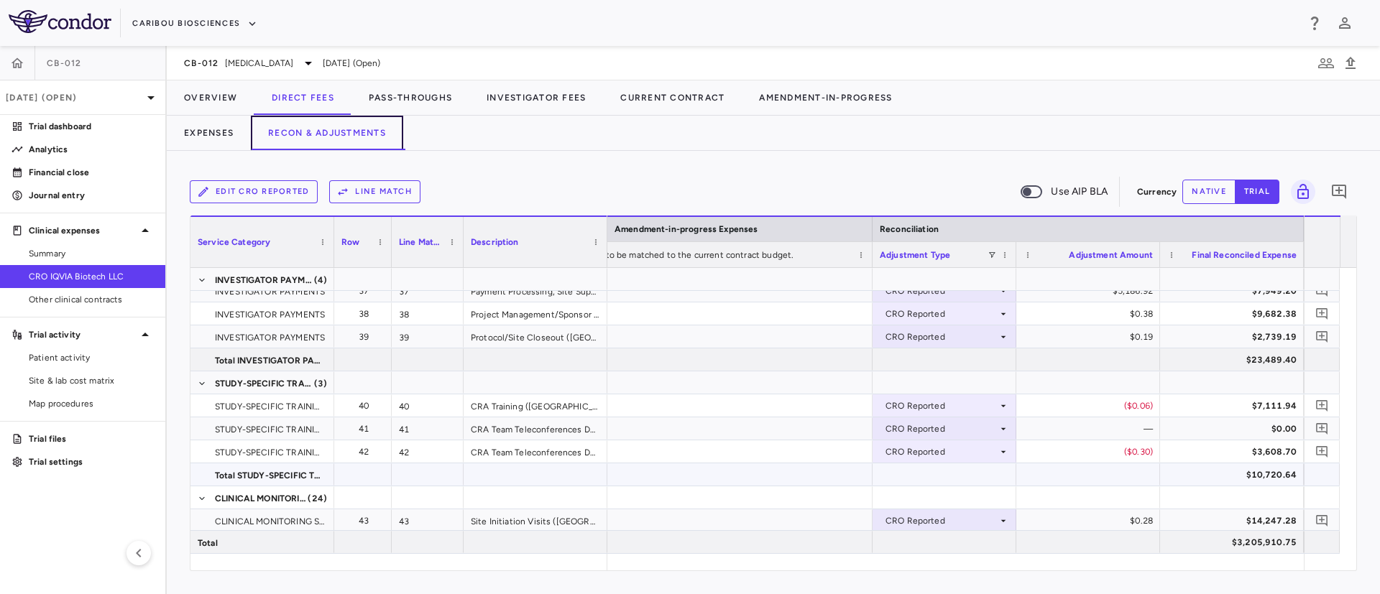
scroll to position [967, 0]
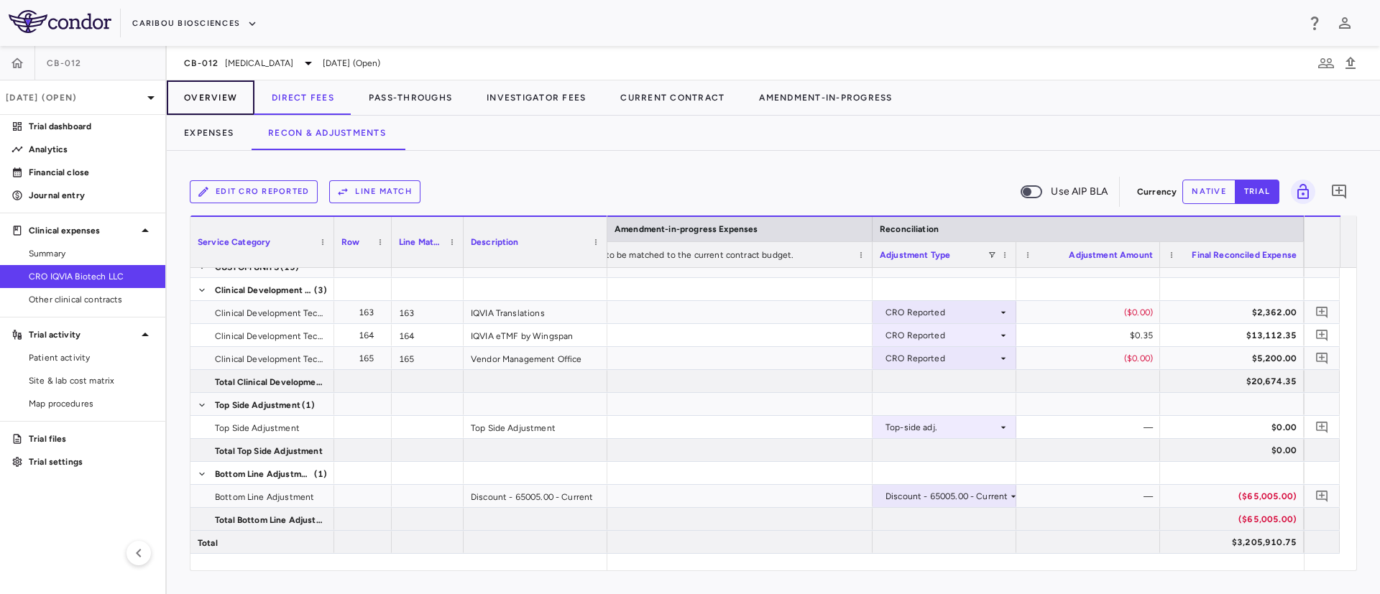
click at [212, 102] on button "Overview" at bounding box center [211, 97] width 88 height 34
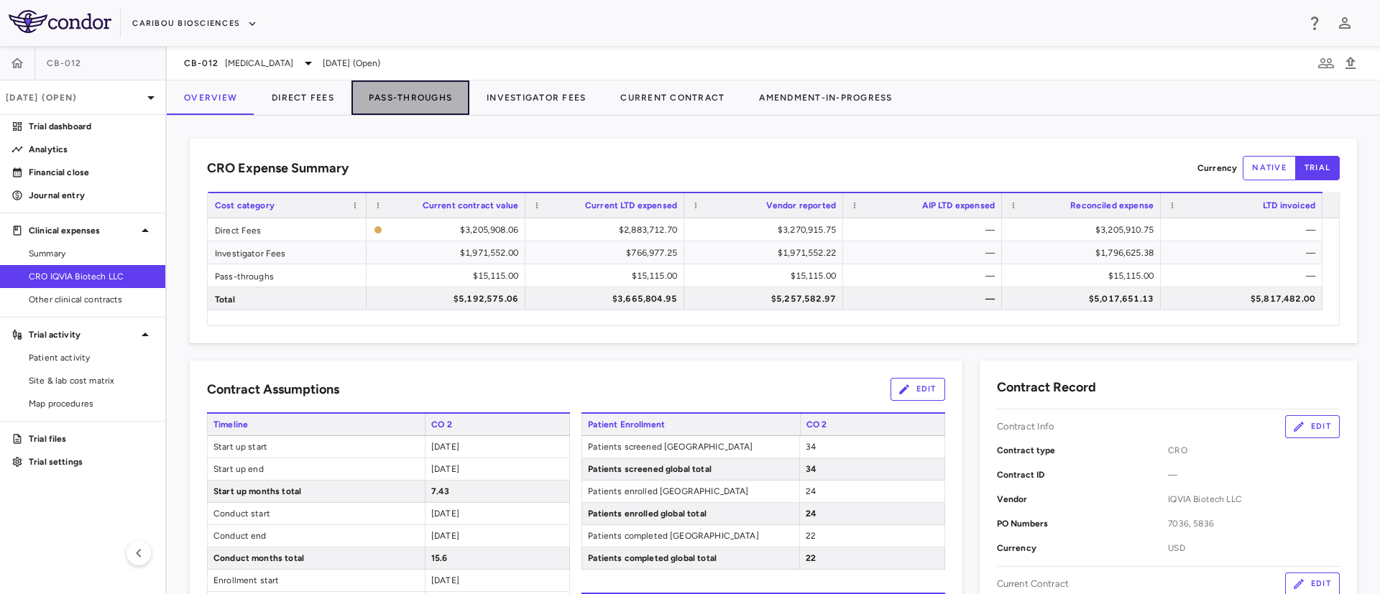
click at [420, 96] on button "Pass-Throughs" at bounding box center [410, 97] width 118 height 34
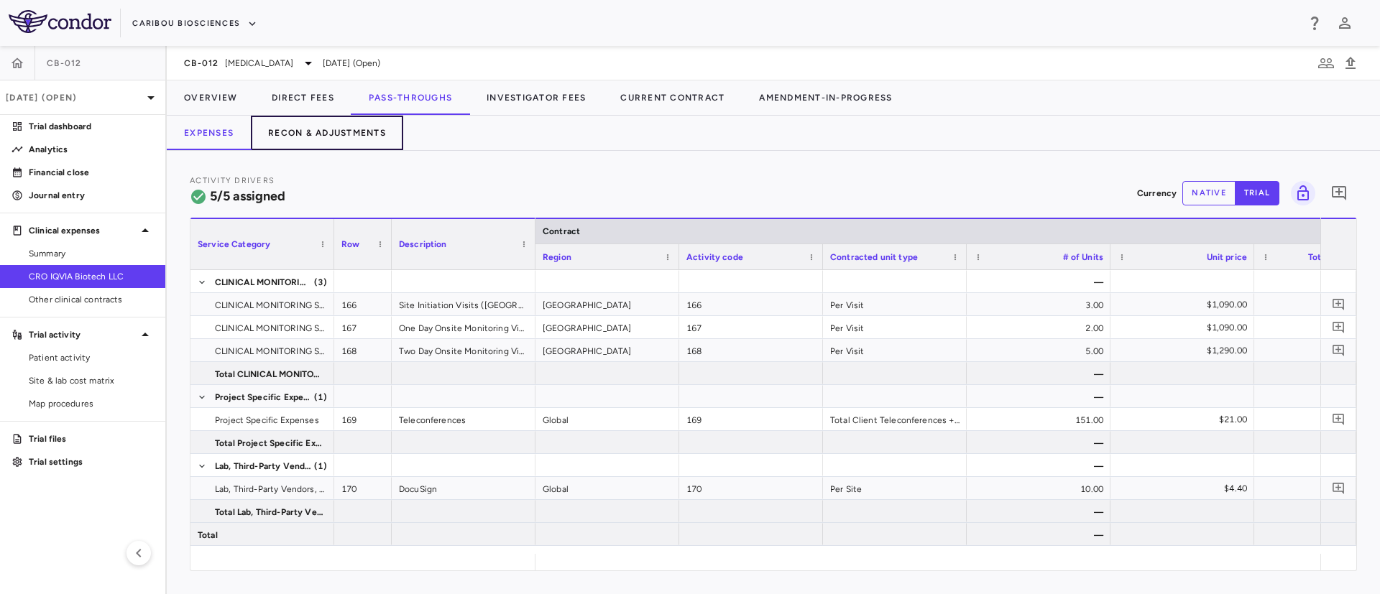
click at [320, 138] on button "Recon & Adjustments" at bounding box center [327, 133] width 152 height 34
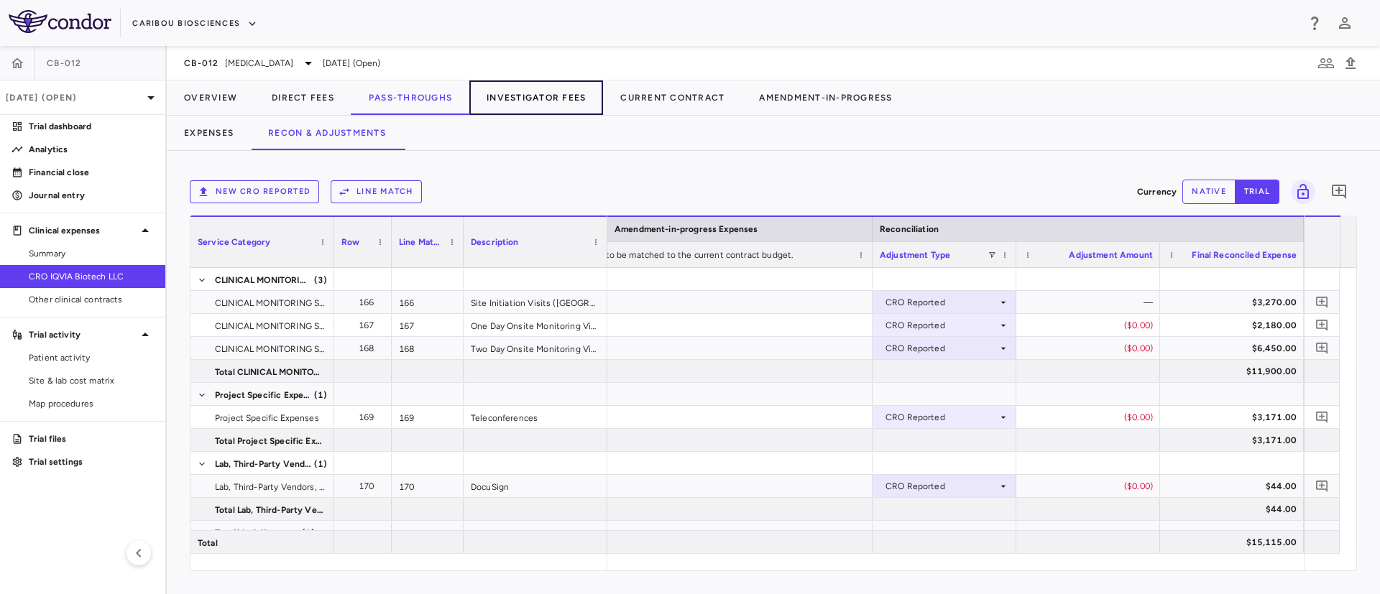
click at [548, 93] on button "Investigator Fees" at bounding box center [536, 97] width 134 height 34
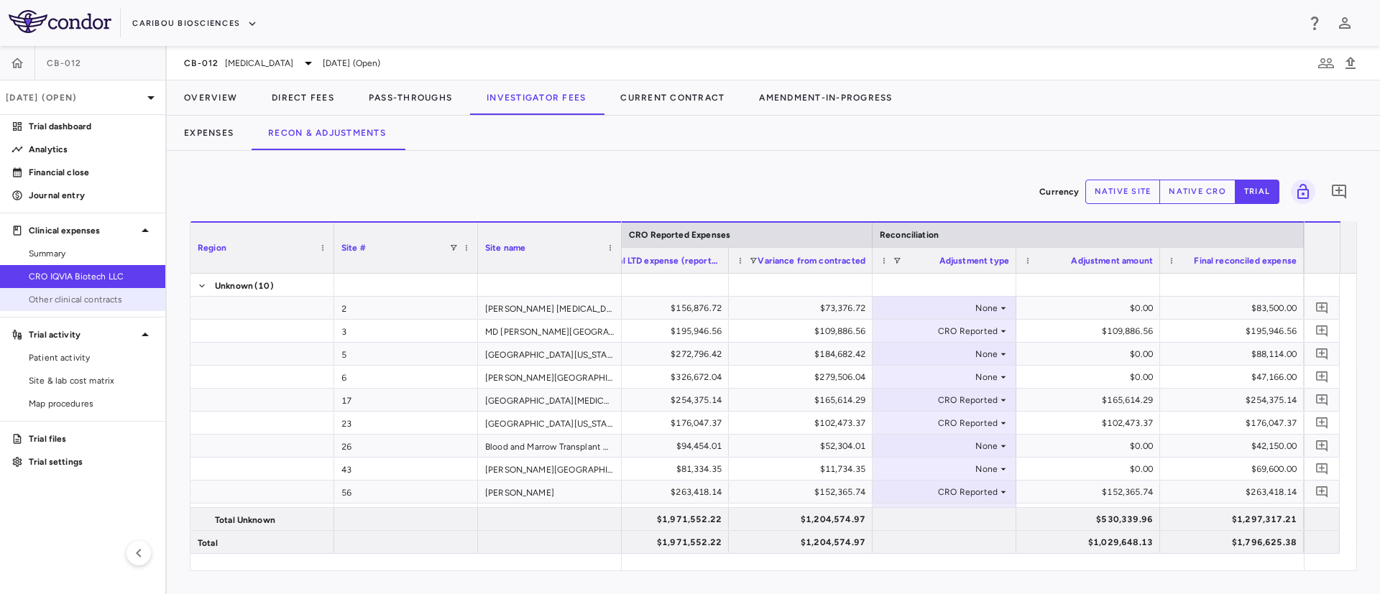
click at [63, 297] on span "Other clinical contracts" at bounding box center [91, 299] width 125 height 13
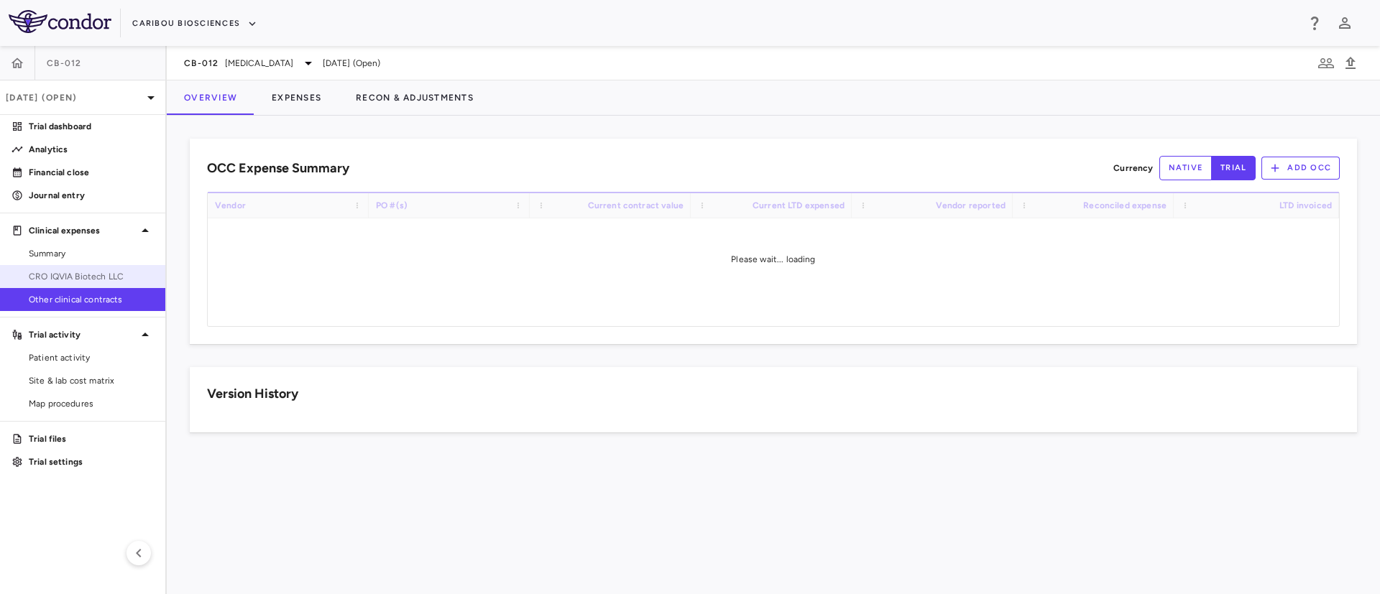
click at [58, 266] on link "CRO IQVIA Biotech LLC" at bounding box center [82, 277] width 165 height 22
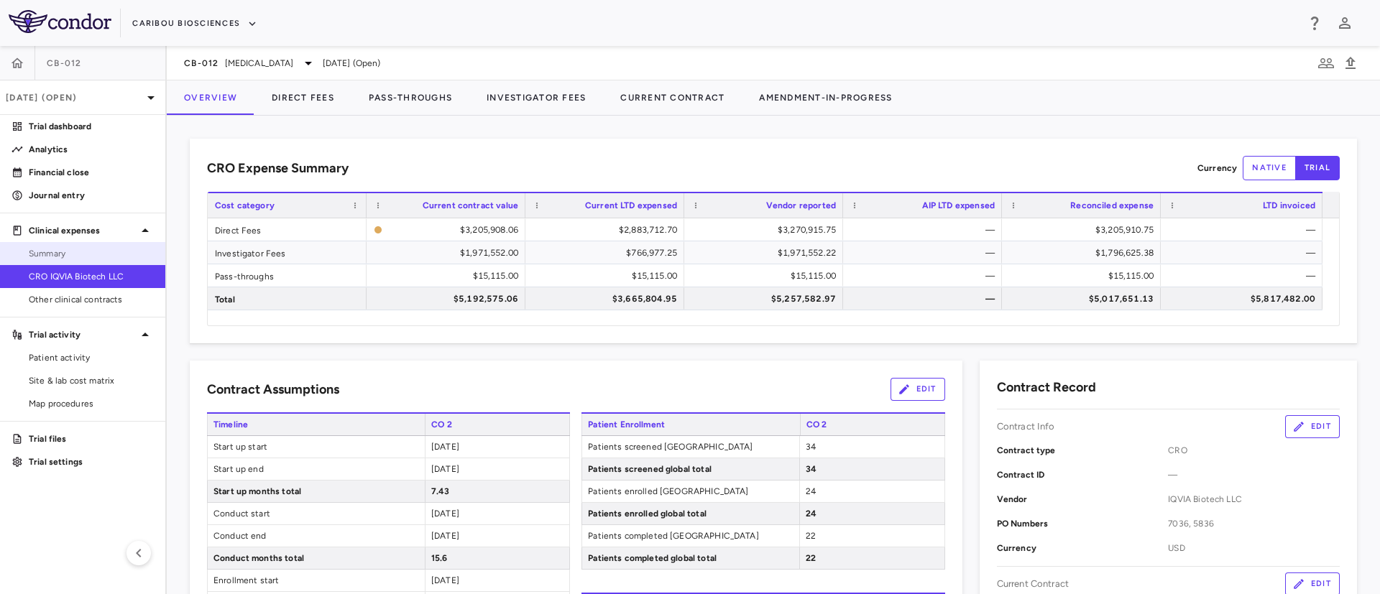
click at [57, 249] on span "Summary" at bounding box center [91, 253] width 125 height 13
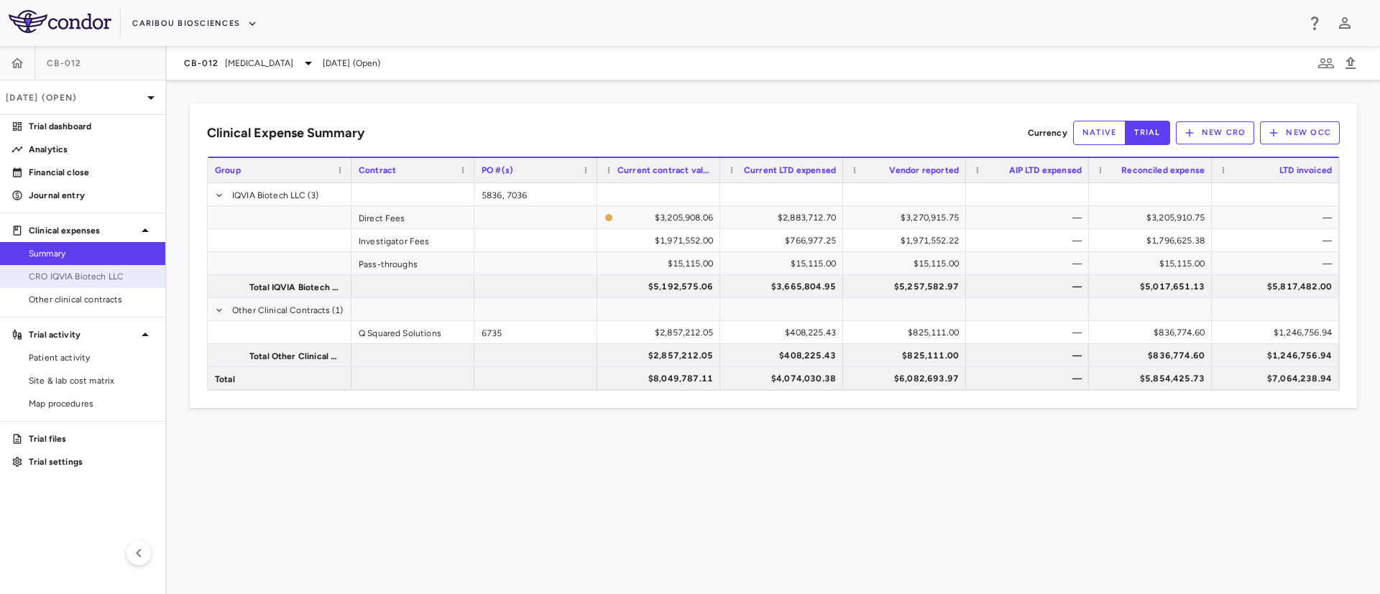
click at [92, 266] on link "CRO IQVIA Biotech LLC" at bounding box center [82, 277] width 165 height 22
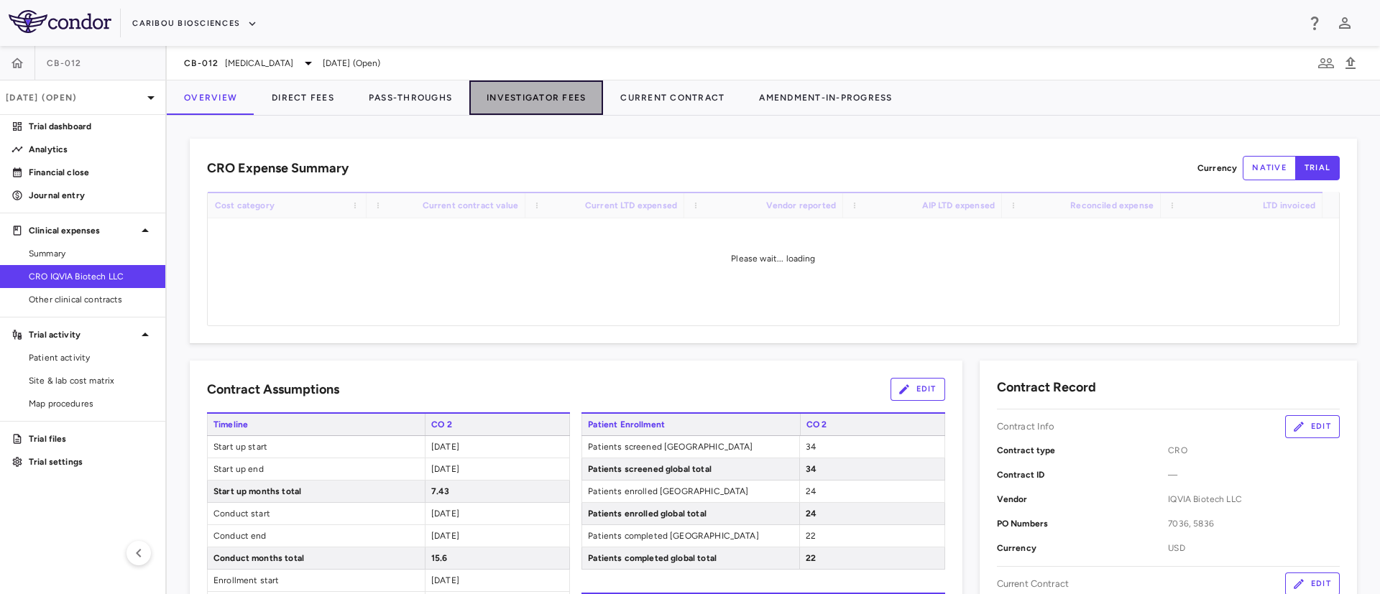
click at [543, 96] on button "Investigator Fees" at bounding box center [536, 97] width 134 height 34
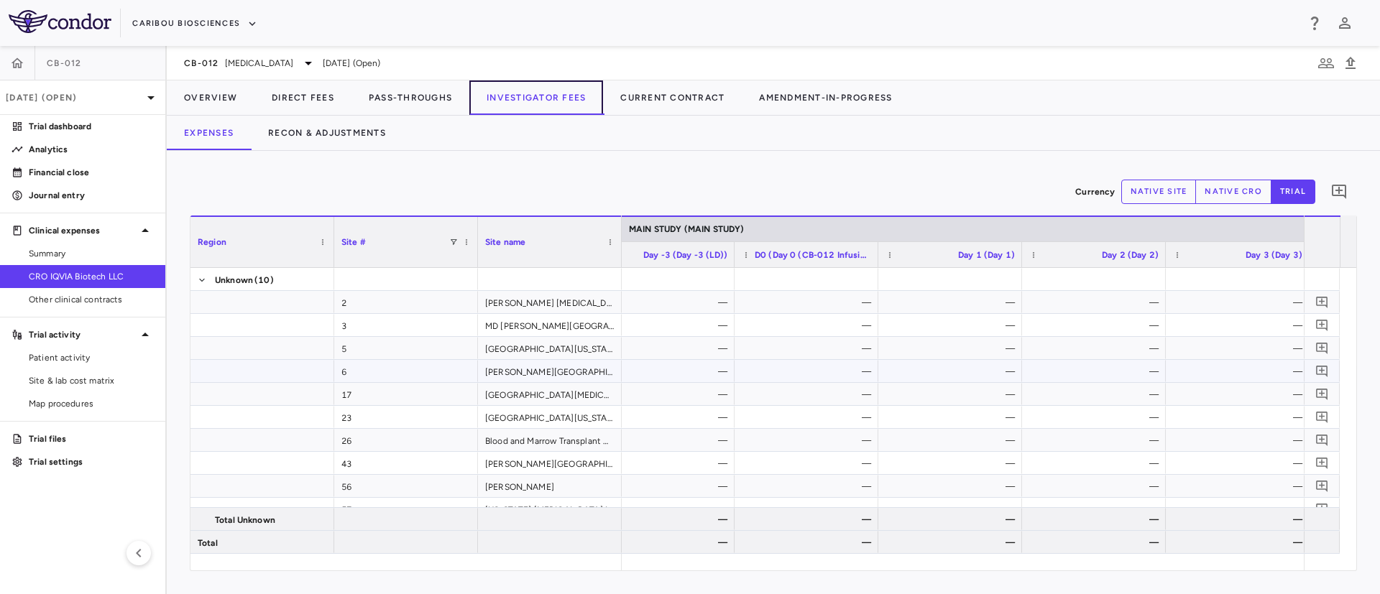
scroll to position [0, 2264]
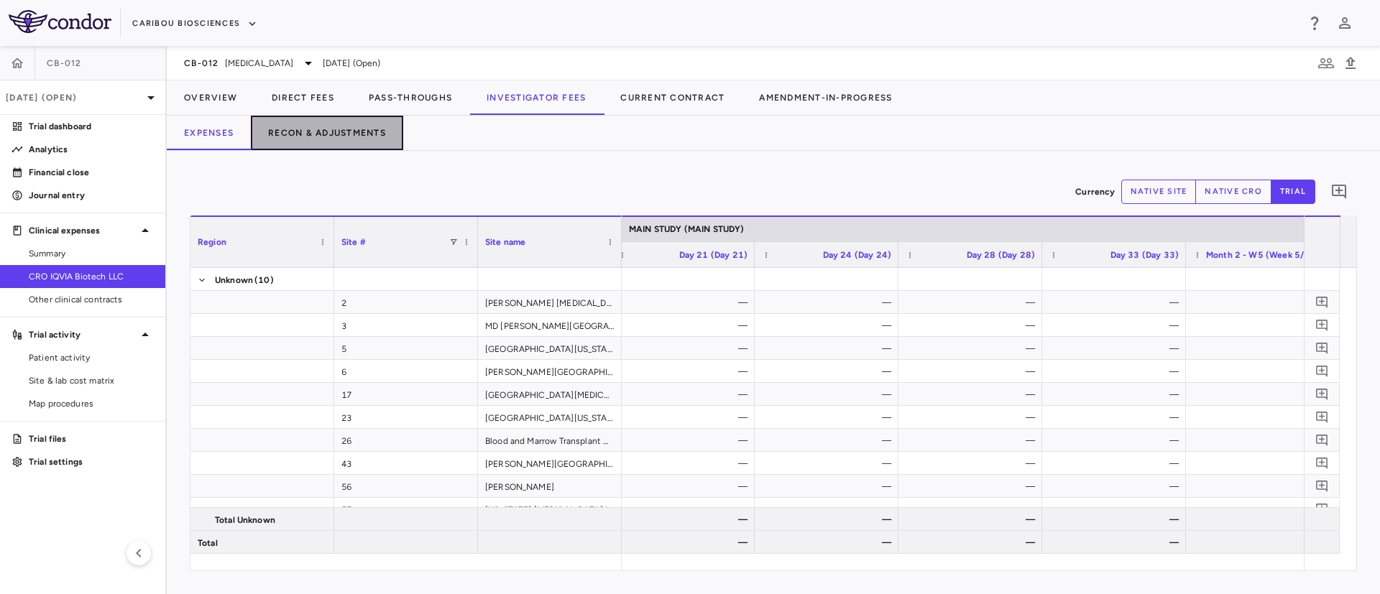
click at [334, 129] on button "Recon & Adjustments" at bounding box center [327, 133] width 152 height 34
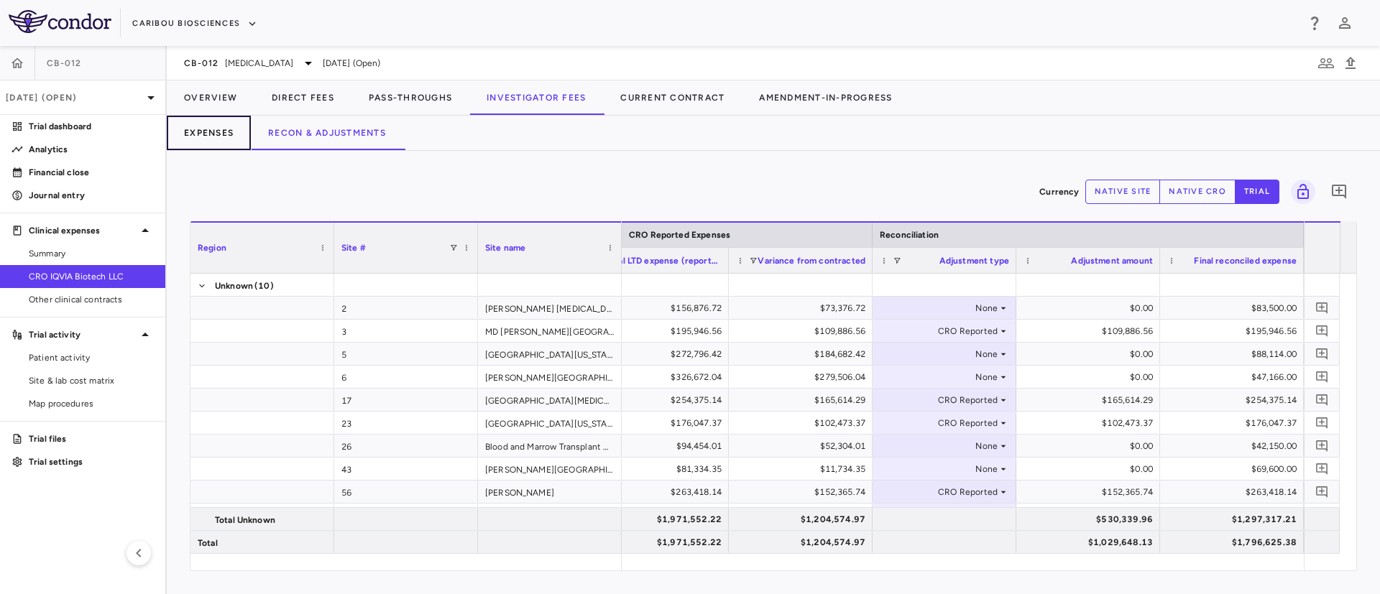
click at [228, 121] on button "Expenses" at bounding box center [209, 133] width 84 height 34
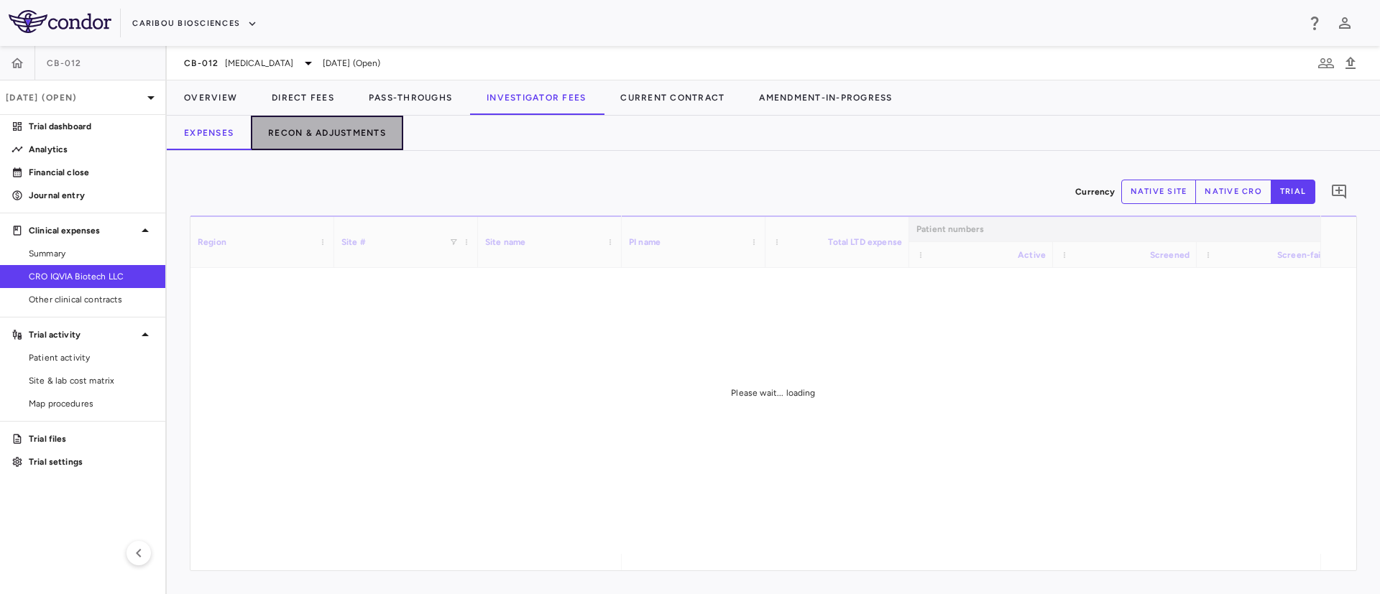
click at [353, 137] on button "Recon & Adjustments" at bounding box center [327, 133] width 152 height 34
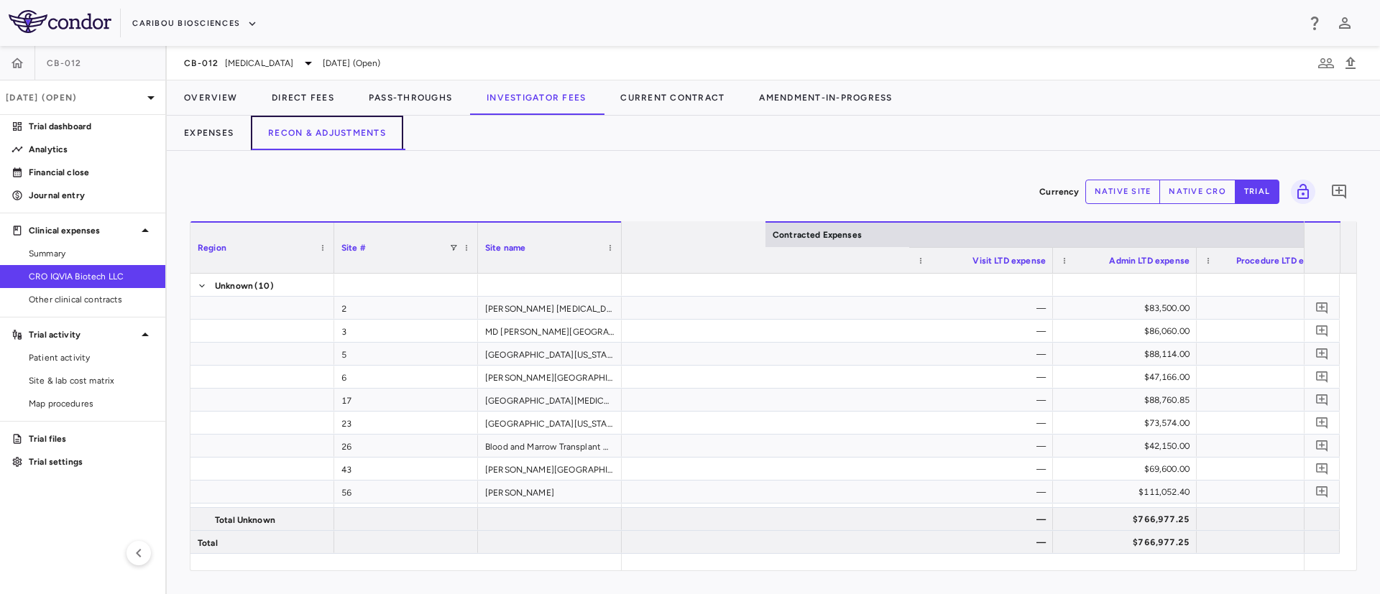
scroll to position [0, 899]
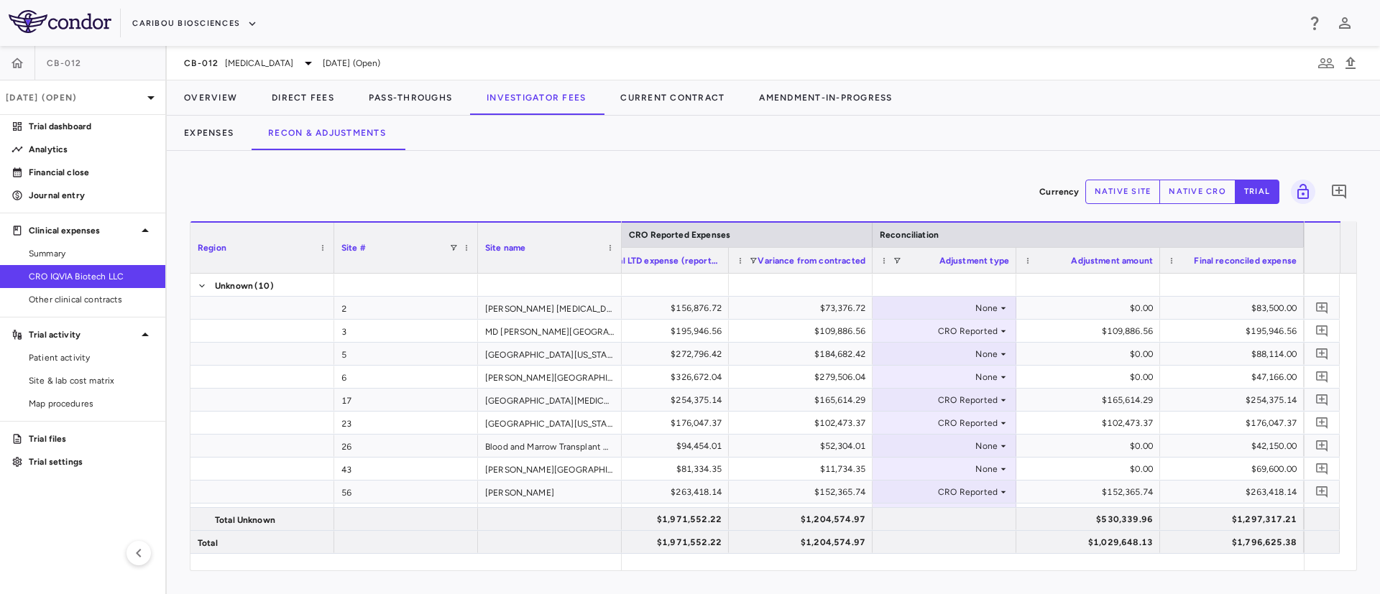
click at [1004, 356] on icon at bounding box center [1002, 354] width 11 height 11
click at [964, 395] on li "CRO Reported" at bounding box center [944, 404] width 142 height 22
click at [1000, 381] on icon at bounding box center [1002, 377] width 11 height 11
click at [1000, 379] on icon at bounding box center [1002, 377] width 11 height 11
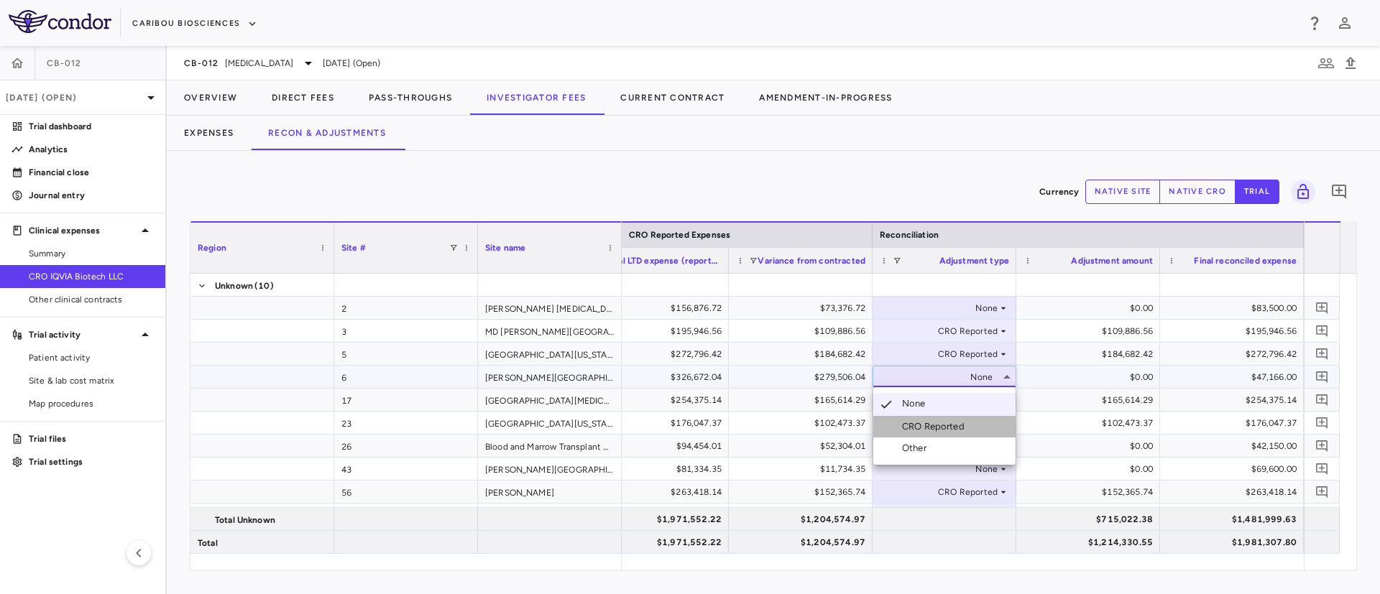
click at [949, 428] on div "CRO Reported" at bounding box center [936, 426] width 68 height 13
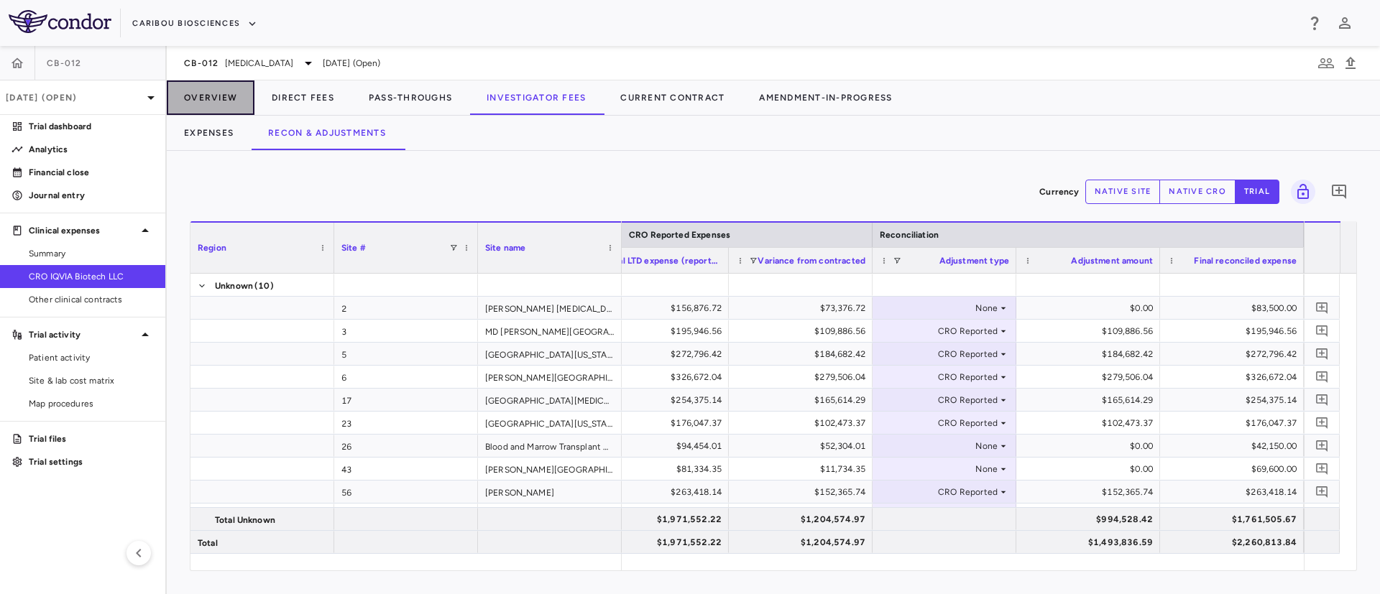
click at [208, 98] on button "Overview" at bounding box center [211, 97] width 88 height 34
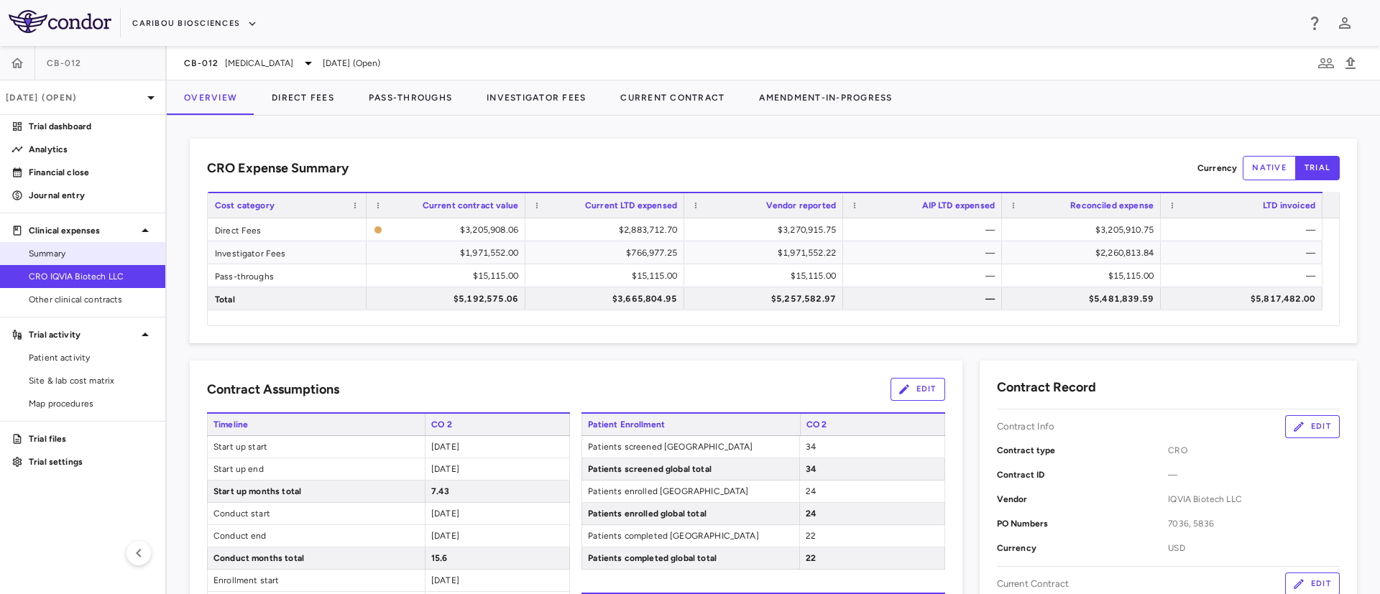
click at [58, 248] on span "Summary" at bounding box center [91, 253] width 125 height 13
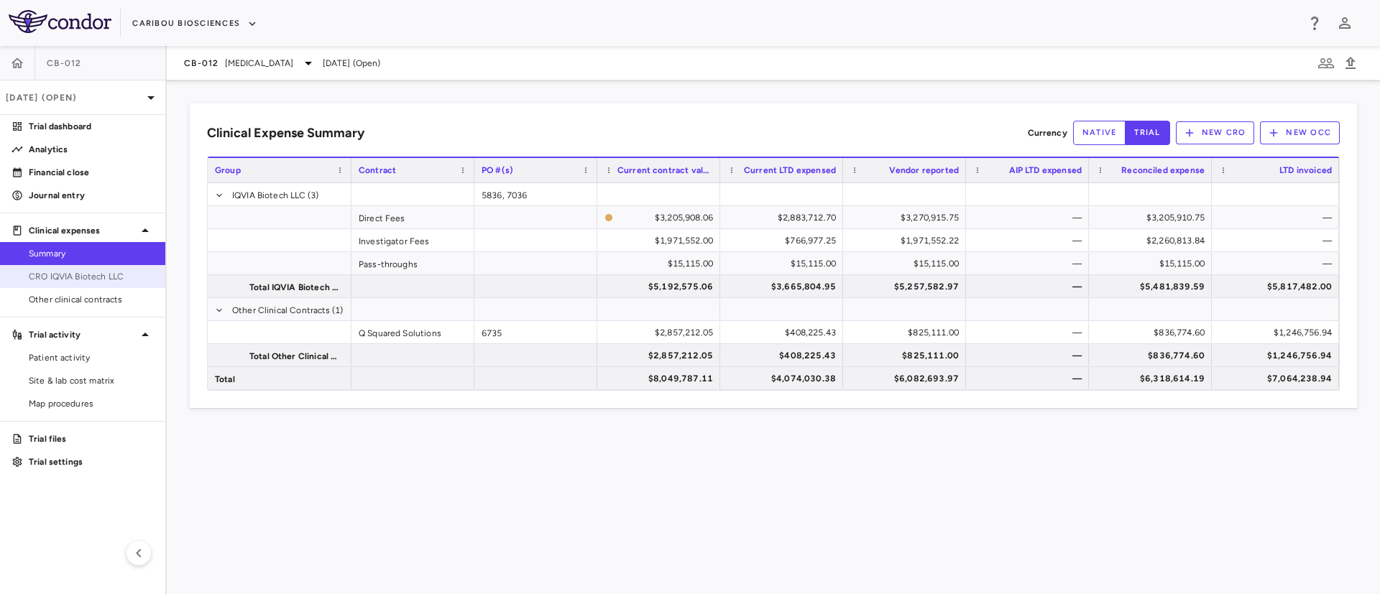
click at [90, 283] on link "CRO IQVIA Biotech LLC" at bounding box center [82, 277] width 165 height 22
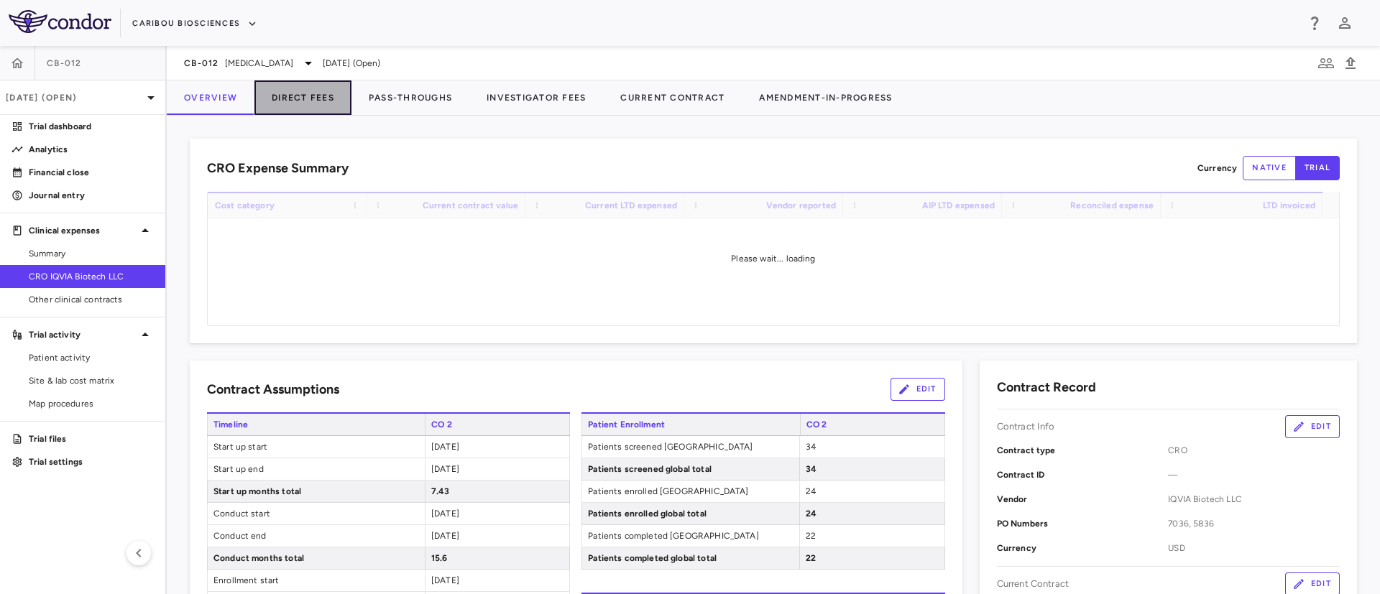
click at [285, 89] on button "Direct Fees" at bounding box center [302, 97] width 97 height 34
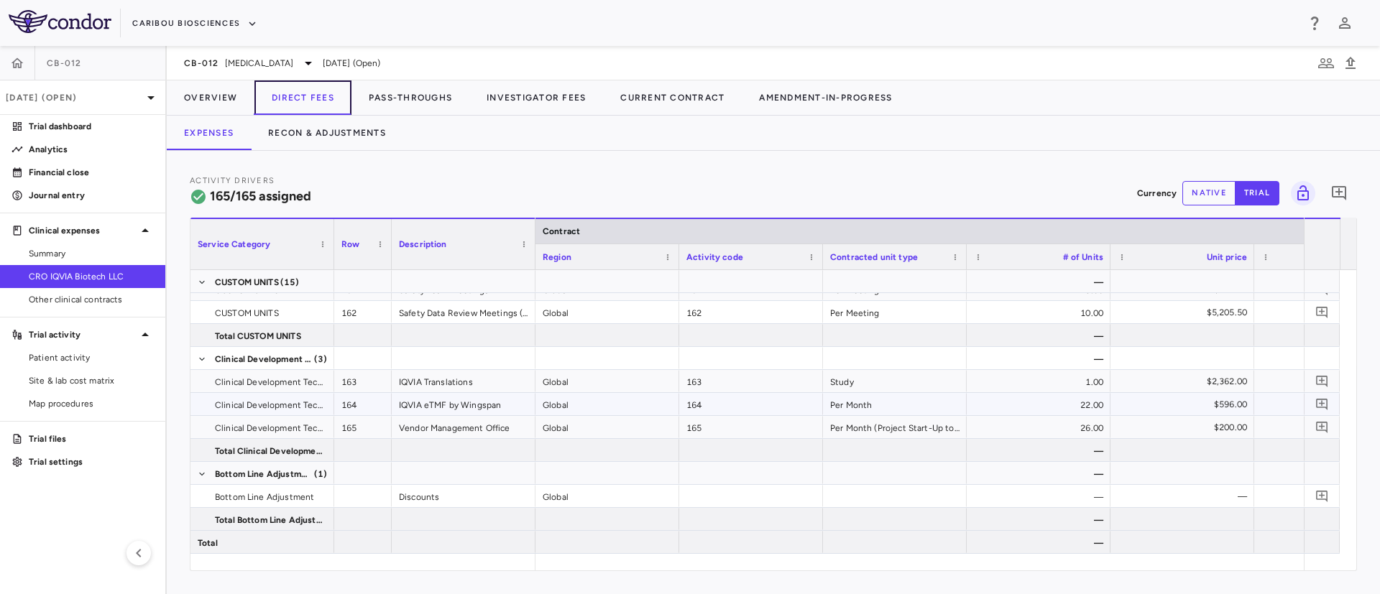
scroll to position [0, 303]
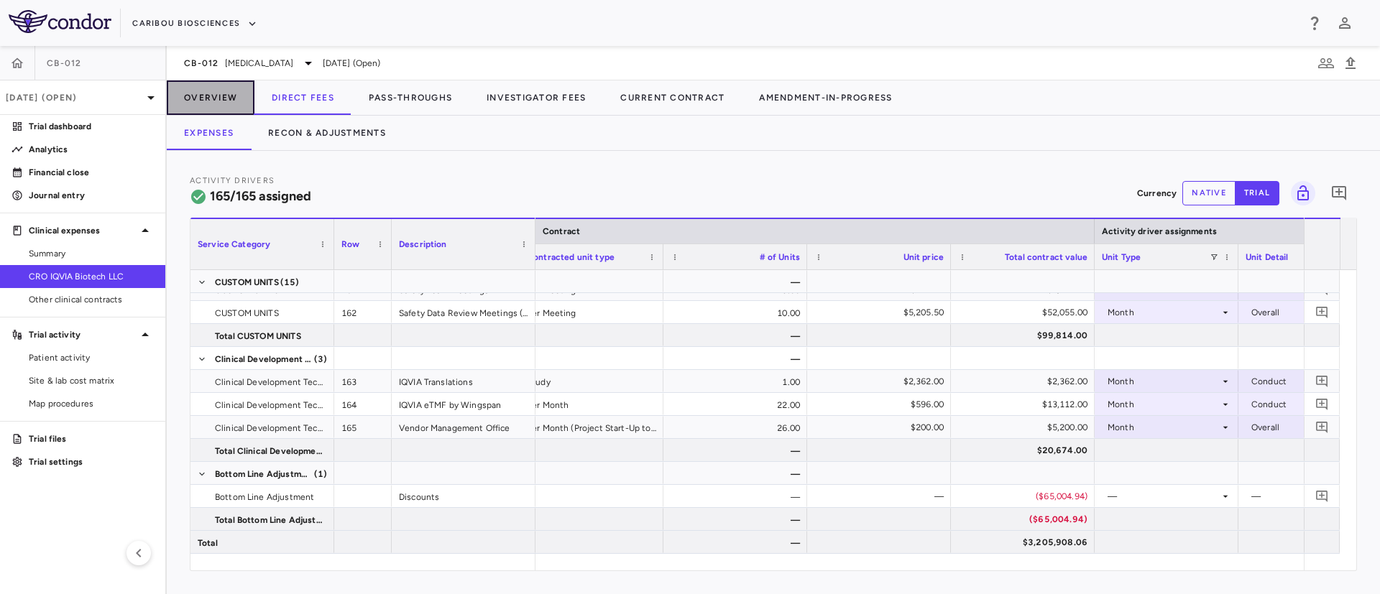
click at [224, 103] on button "Overview" at bounding box center [211, 97] width 88 height 34
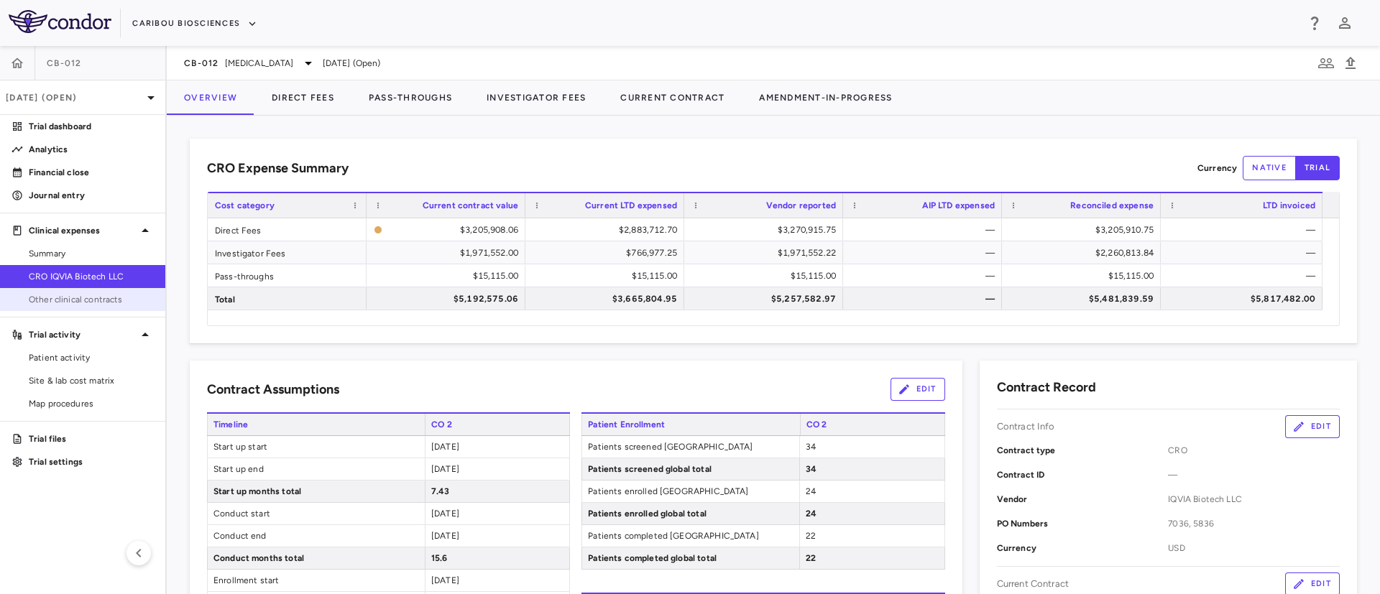
click at [101, 303] on span "Other clinical contracts" at bounding box center [91, 299] width 125 height 13
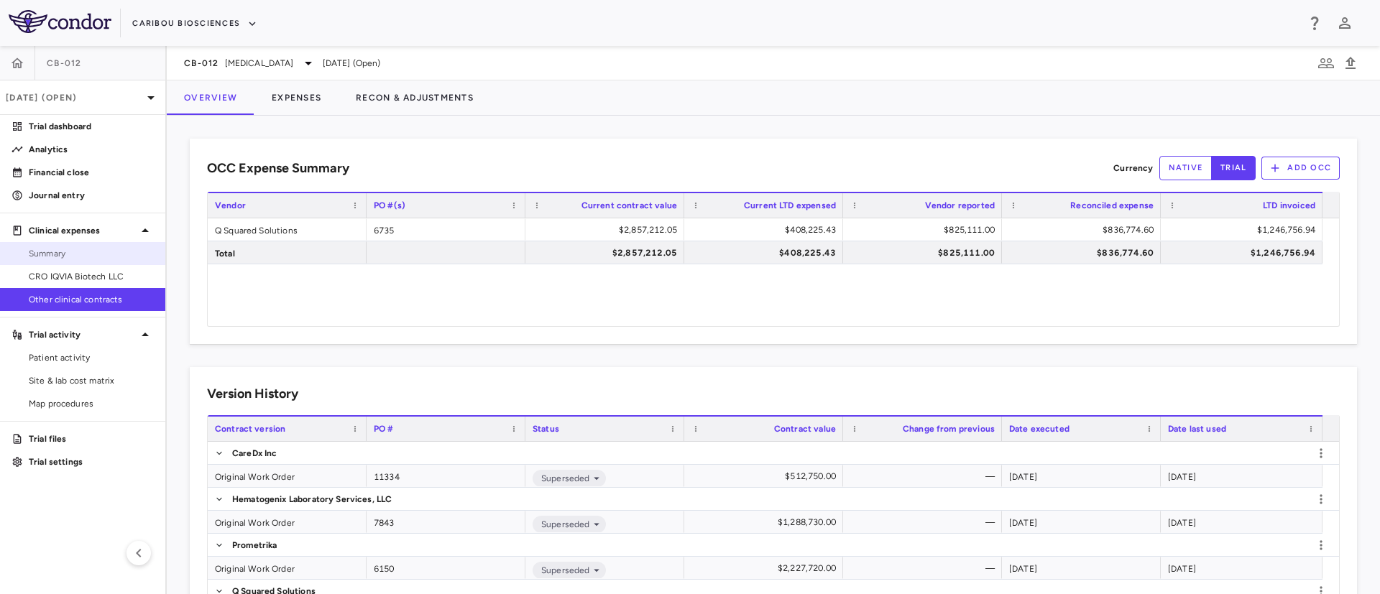
click at [64, 259] on span "Summary" at bounding box center [91, 253] width 125 height 13
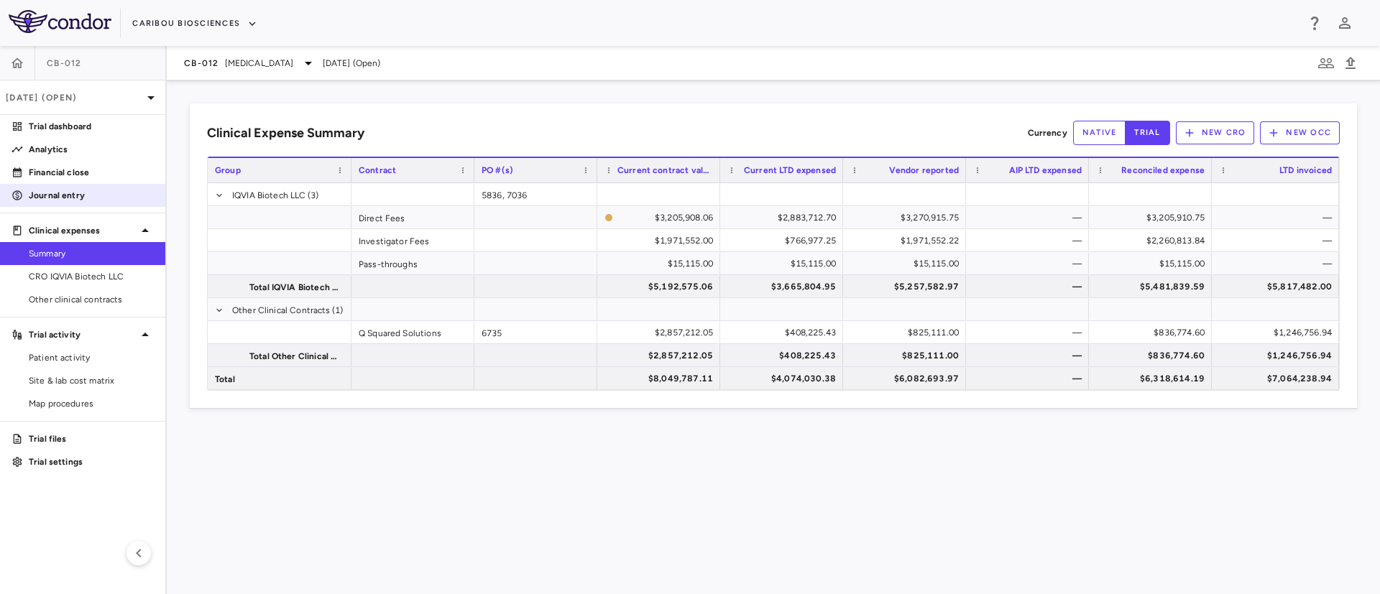
click at [47, 189] on p "Journal entry" at bounding box center [91, 195] width 125 height 13
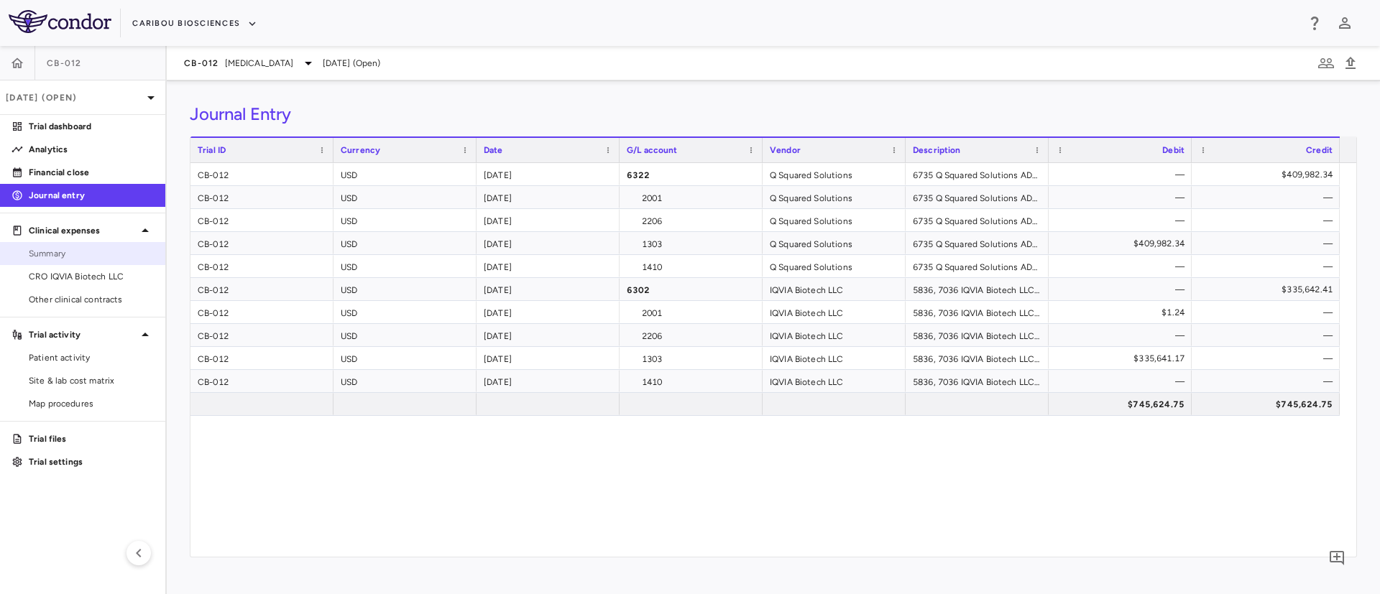
click at [47, 249] on span "Summary" at bounding box center [91, 253] width 125 height 13
